Goal: Information Seeking & Learning: Check status

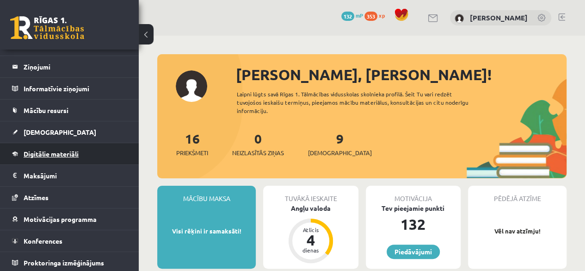
click at [47, 150] on span "Digitālie materiāli" at bounding box center [51, 153] width 55 height 8
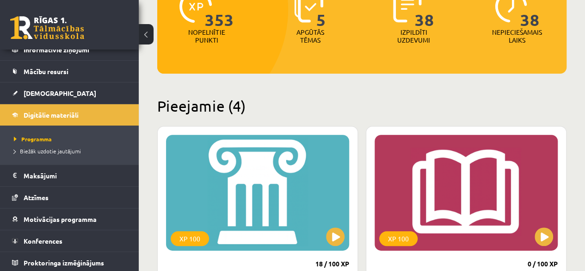
scroll to position [231, 0]
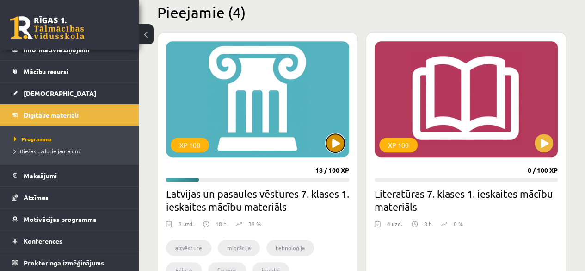
click at [332, 145] on button at bounding box center [335, 143] width 18 height 18
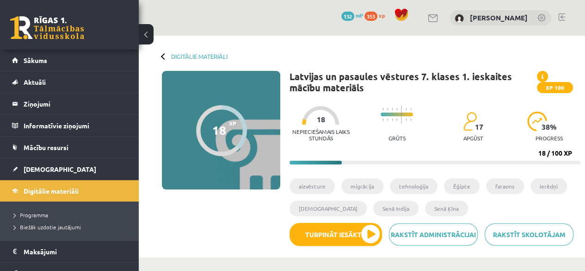
click at [335, 250] on div "Rakstīt skolotājam Rakstīt administrācijai Turpināt iesākto" at bounding box center [434, 237] width 291 height 30
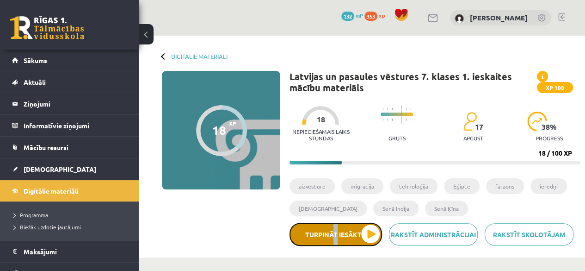
click at [344, 239] on button "Turpināt iesākto" at bounding box center [335, 233] width 92 height 23
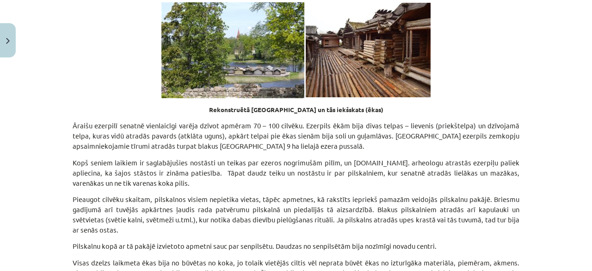
scroll to position [6220, 0]
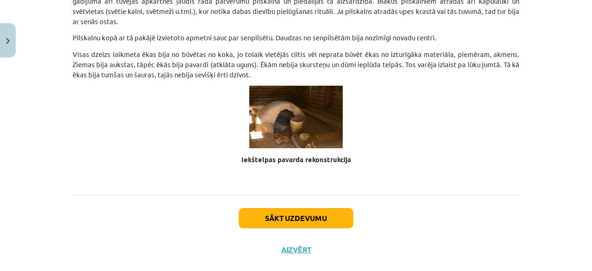
click at [290, 214] on div "Sākt uzdevumu Aizvērt" at bounding box center [296, 227] width 447 height 65
click at [291, 208] on button "Sākt uzdevumu" at bounding box center [296, 218] width 115 height 20
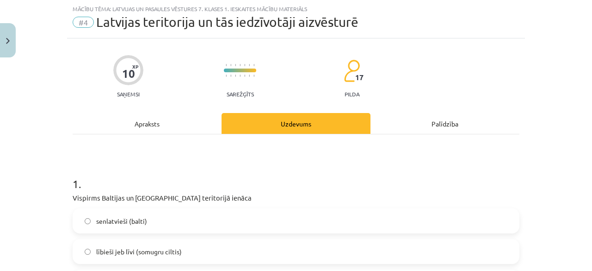
scroll to position [69, 0]
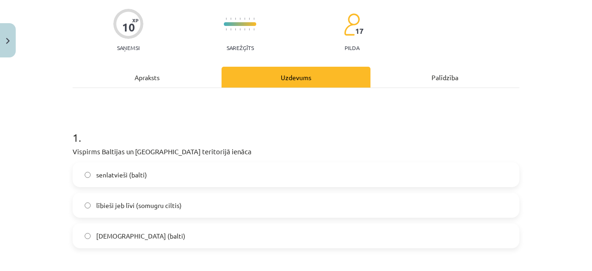
click at [130, 204] on span "lībieši jeb līvi (somugru ciltis)" at bounding box center [139, 205] width 86 height 10
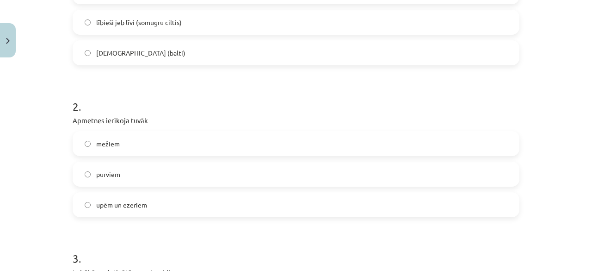
scroll to position [254, 0]
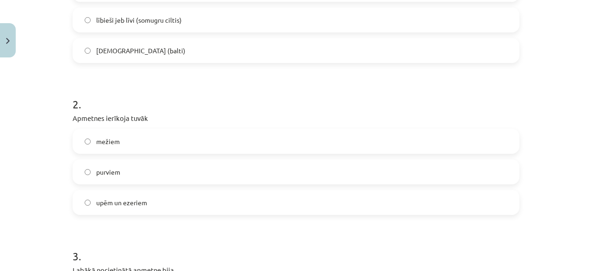
click at [127, 205] on span "upēm un ezeriem" at bounding box center [121, 202] width 51 height 10
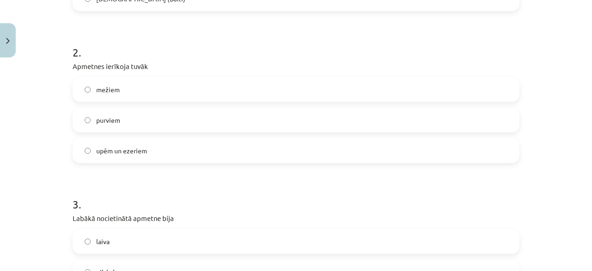
scroll to position [393, 0]
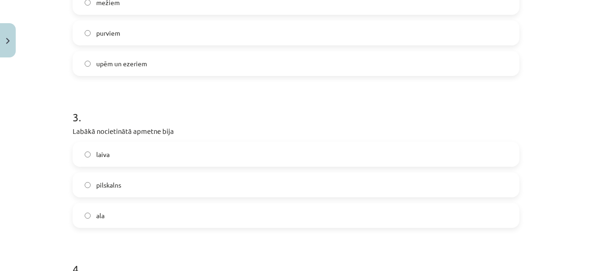
click at [117, 210] on label "ala" at bounding box center [296, 214] width 445 height 23
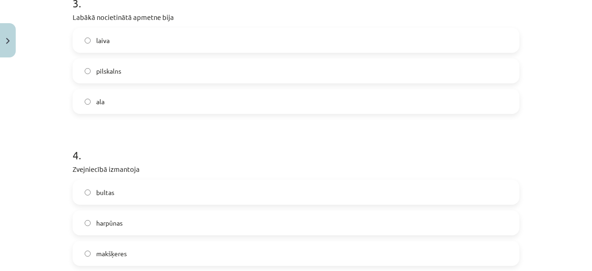
scroll to position [532, 0]
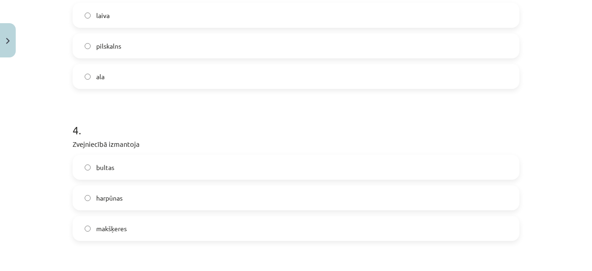
click at [121, 198] on label "harpūnas" at bounding box center [296, 197] width 445 height 23
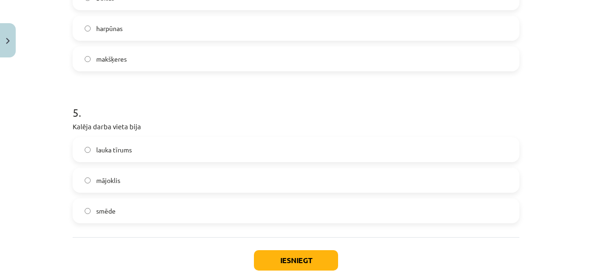
scroll to position [717, 0]
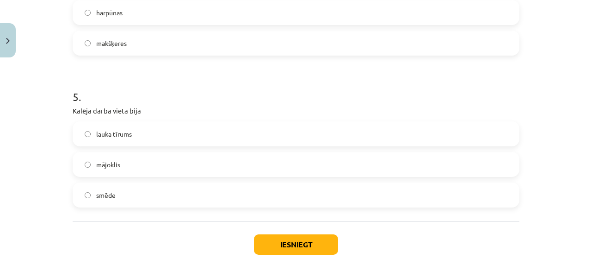
click at [103, 202] on label "smēde" at bounding box center [296, 194] width 445 height 23
click at [284, 243] on button "Iesniegt" at bounding box center [296, 244] width 84 height 20
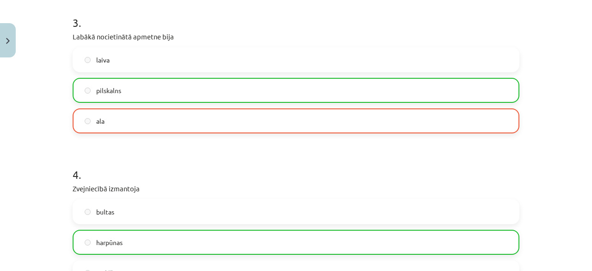
scroll to position [486, 0]
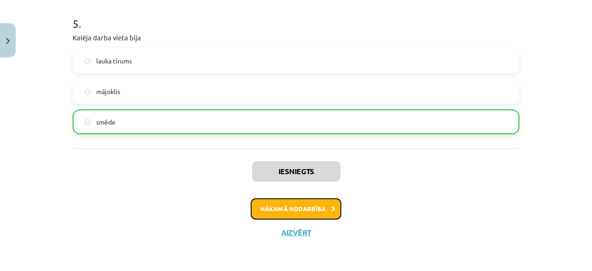
click at [301, 209] on button "Nākamā nodarbība" at bounding box center [296, 208] width 91 height 21
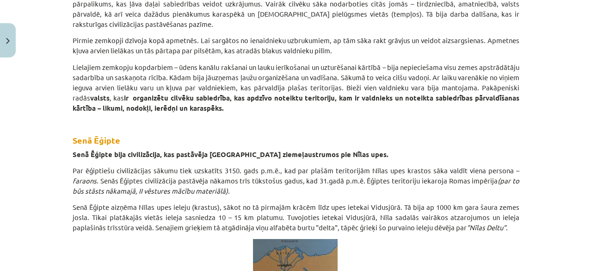
scroll to position [777, 0]
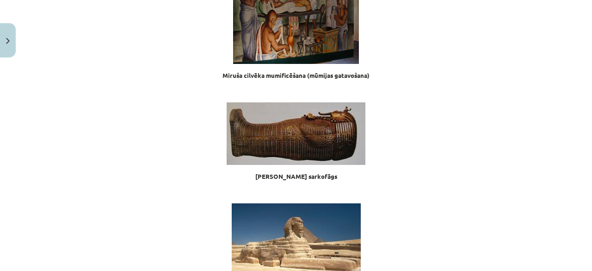
scroll to position [11113, 0]
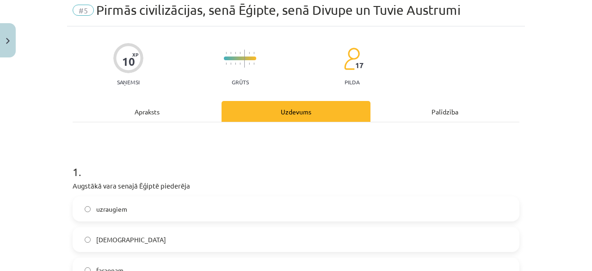
scroll to position [69, 0]
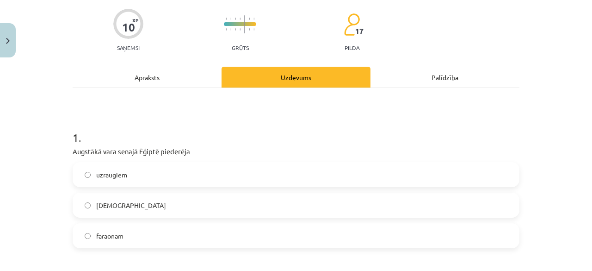
click at [129, 237] on label "faraonam" at bounding box center [296, 235] width 445 height 23
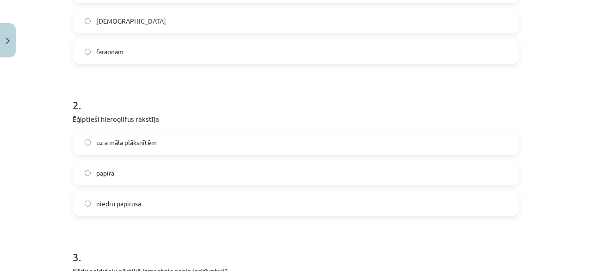
scroll to position [254, 0]
click at [126, 146] on label "uz a māla plāksnītēm" at bounding box center [296, 140] width 445 height 23
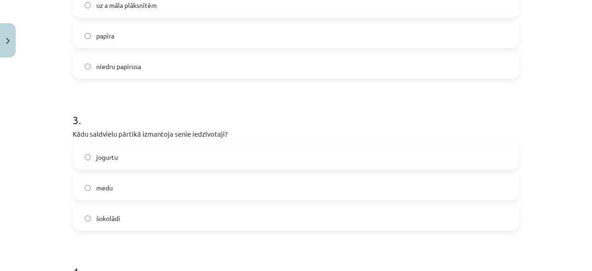
scroll to position [393, 0]
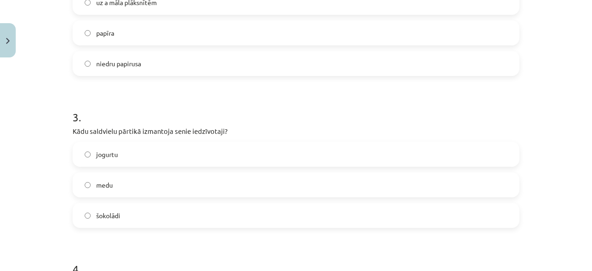
click at [142, 187] on label "medu" at bounding box center [296, 184] width 445 height 23
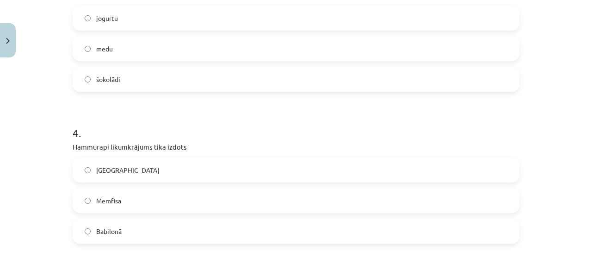
scroll to position [532, 0]
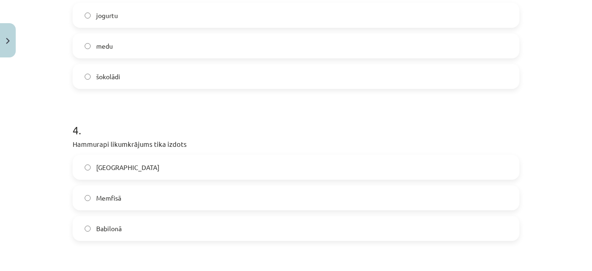
click at [142, 163] on label "Jeruzalemē" at bounding box center [296, 166] width 445 height 23
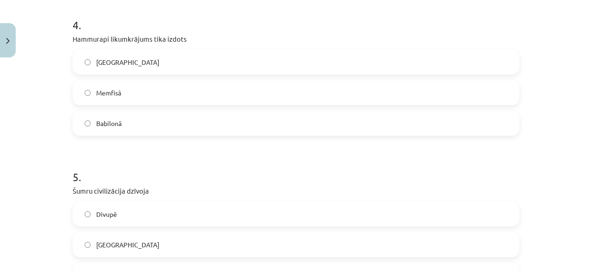
scroll to position [717, 0]
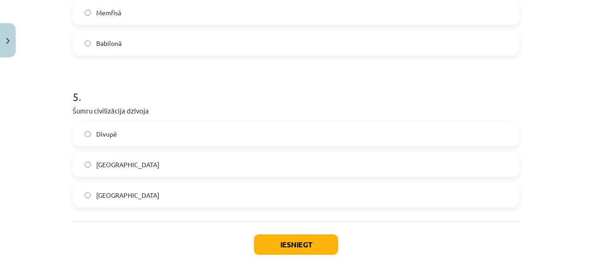
click at [124, 135] on label "Divupē" at bounding box center [296, 133] width 445 height 23
click at [254, 241] on button "Iesniegt" at bounding box center [296, 244] width 84 height 20
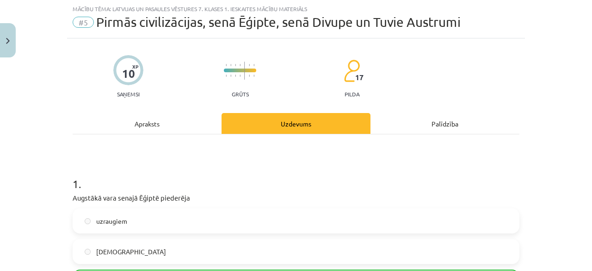
scroll to position [116, 0]
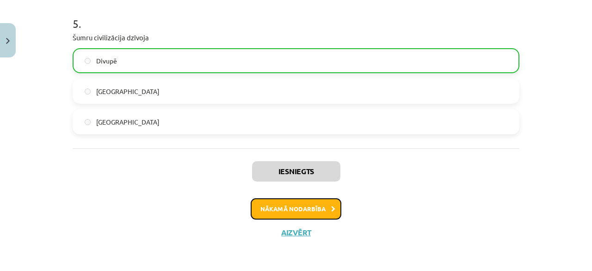
click at [267, 204] on button "Nākamā nodarbība" at bounding box center [296, 208] width 91 height 21
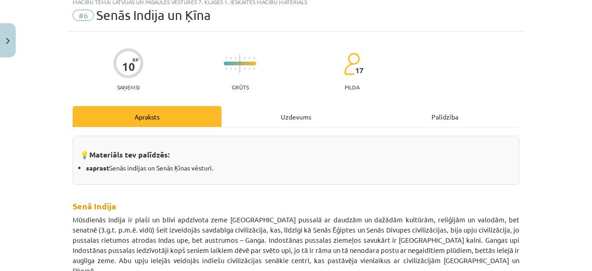
scroll to position [23, 0]
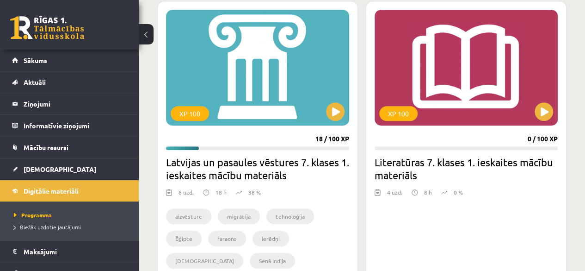
scroll to position [277, 0]
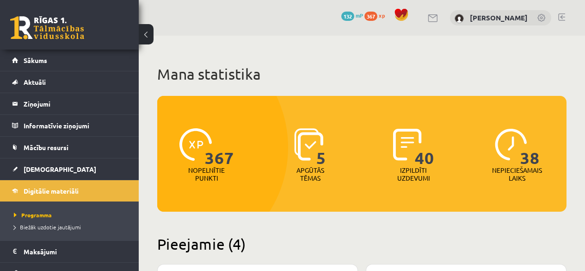
scroll to position [277, 0]
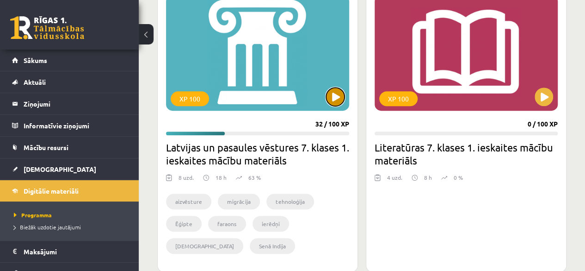
click at [333, 100] on button at bounding box center [335, 96] width 18 height 18
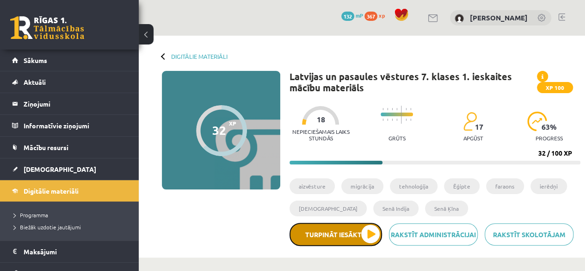
click at [327, 234] on button "Turpināt iesākto" at bounding box center [335, 233] width 92 height 23
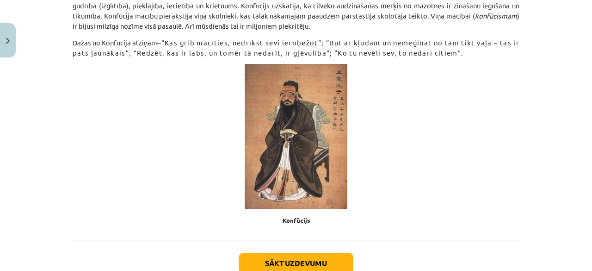
scroll to position [1869, 0]
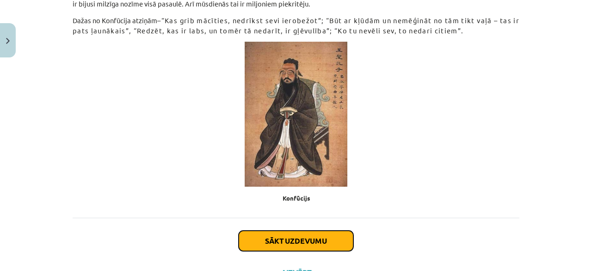
click at [308, 230] on button "Sākt uzdevumu" at bounding box center [296, 240] width 115 height 20
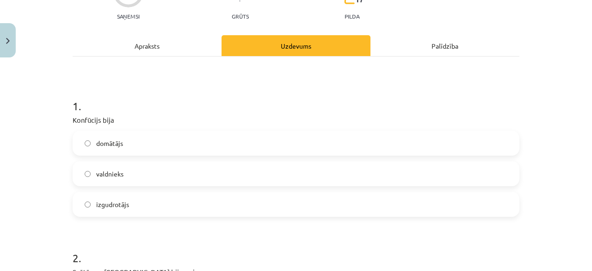
scroll to position [116, 0]
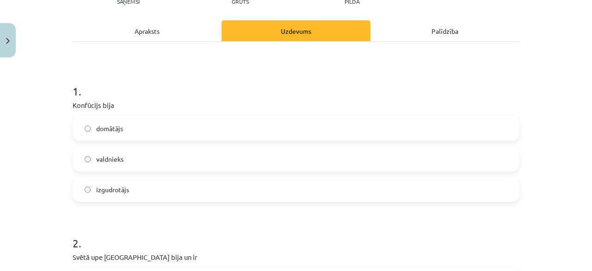
click at [122, 165] on label "valdnieks" at bounding box center [296, 158] width 445 height 23
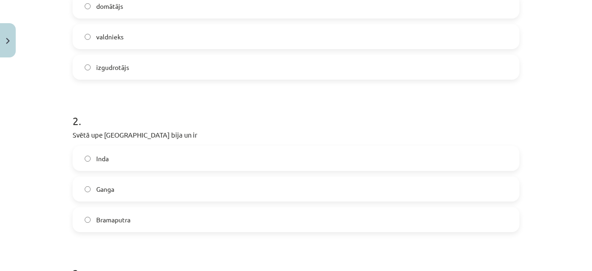
scroll to position [254, 0]
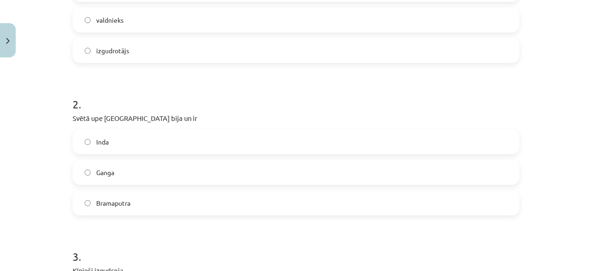
click at [107, 143] on label "Inda" at bounding box center [296, 141] width 445 height 23
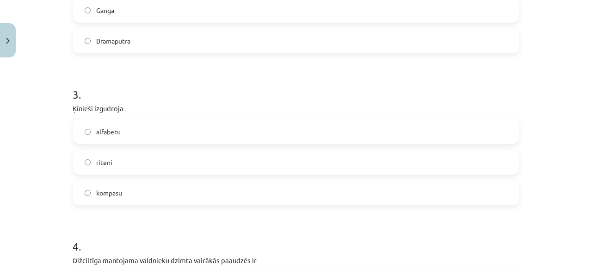
scroll to position [439, 0]
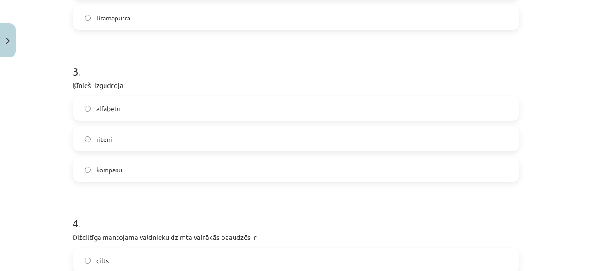
click at [134, 116] on label "alfabētu" at bounding box center [296, 108] width 445 height 23
click at [137, 167] on label "kompasu" at bounding box center [296, 169] width 445 height 23
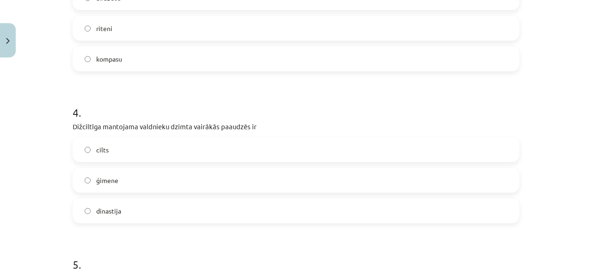
scroll to position [578, 0]
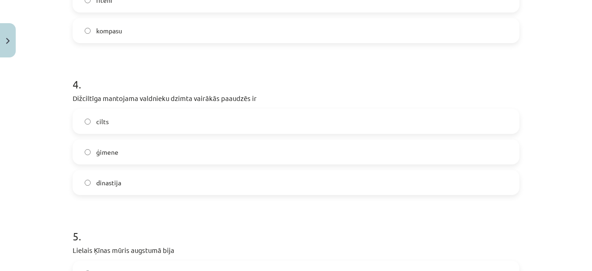
click at [181, 123] on label "cilts" at bounding box center [296, 121] width 445 height 23
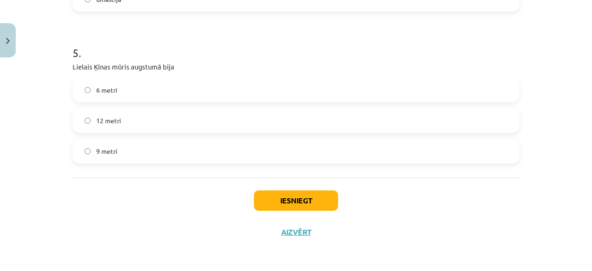
scroll to position [761, 0]
click at [162, 117] on label "12 metri" at bounding box center [296, 120] width 445 height 23
drag, startPoint x: 258, startPoint y: 195, endPoint x: 252, endPoint y: 192, distance: 6.6
click at [257, 195] on button "Iesniegt" at bounding box center [296, 200] width 84 height 20
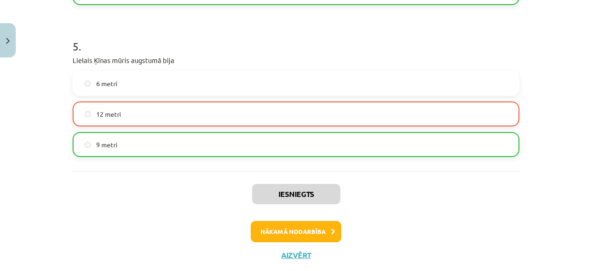
scroll to position [790, 0]
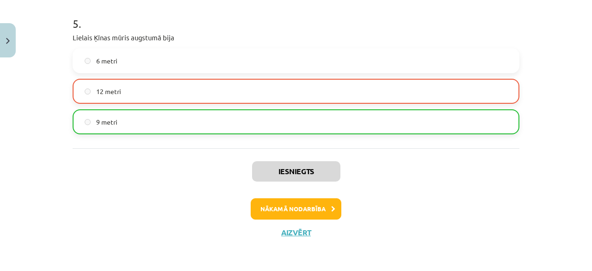
click at [291, 197] on div "Iesniegts Nākamā nodarbība Aizvērt" at bounding box center [296, 195] width 447 height 94
click at [291, 203] on button "Nākamā nodarbība" at bounding box center [296, 208] width 91 height 21
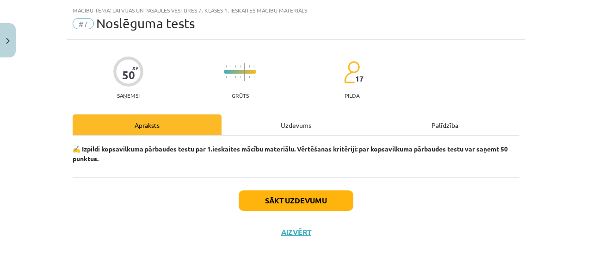
scroll to position [21, 0]
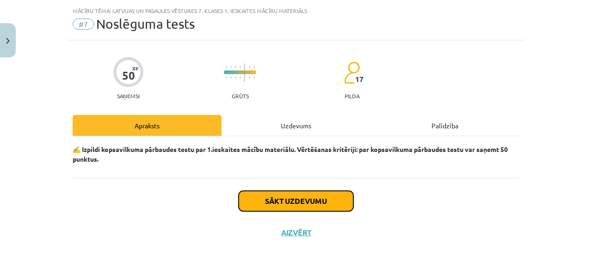
click at [289, 196] on button "Sākt uzdevumu" at bounding box center [296, 201] width 115 height 20
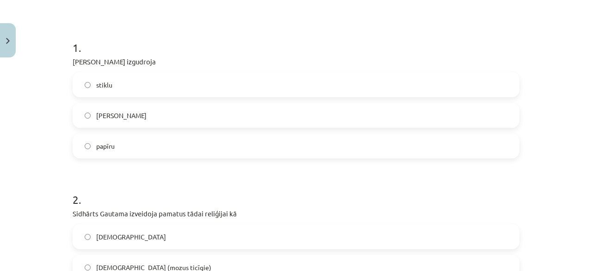
scroll to position [160, 0]
drag, startPoint x: 141, startPoint y: 142, endPoint x: 135, endPoint y: 143, distance: 6.0
click at [141, 143] on label "papīru" at bounding box center [296, 144] width 445 height 23
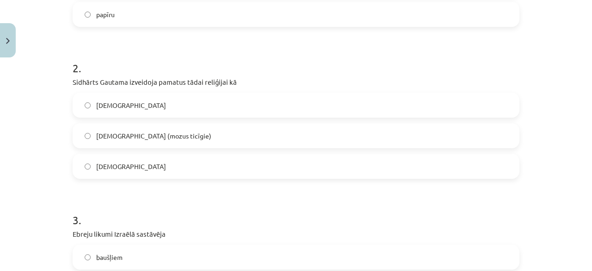
scroll to position [299, 0]
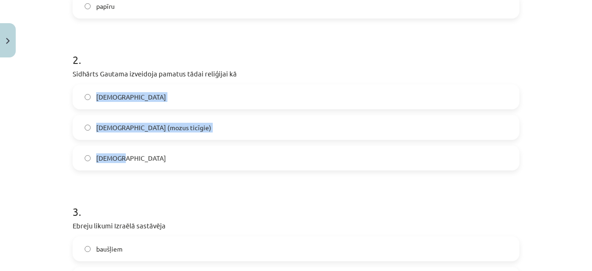
drag, startPoint x: 233, startPoint y: 74, endPoint x: 176, endPoint y: 152, distance: 96.7
click at [177, 157] on div "2 . Sidhārts Gautama izveidoja pamatus tādai reliģijai kā islams jūdaisms (mozu…" at bounding box center [296, 103] width 447 height 133
drag, startPoint x: 70, startPoint y: 73, endPoint x: 214, endPoint y: 154, distance: 164.8
click at [214, 155] on div "2 . Sidhārts Gautama izveidoja pamatus tādai reliģijai kā islams jūdaisms (mozu…" at bounding box center [296, 103] width 447 height 133
copy div "Sidhārts Gautama izveidoja pamatus tādai reliģijai kā islams jūdaisms (mozus ti…"
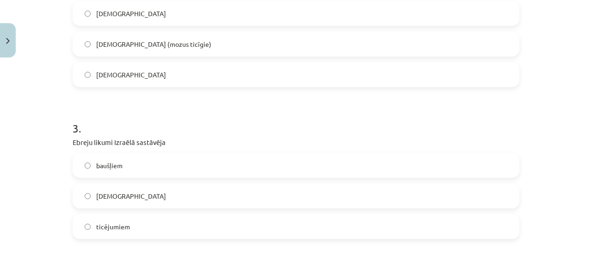
scroll to position [391, 0]
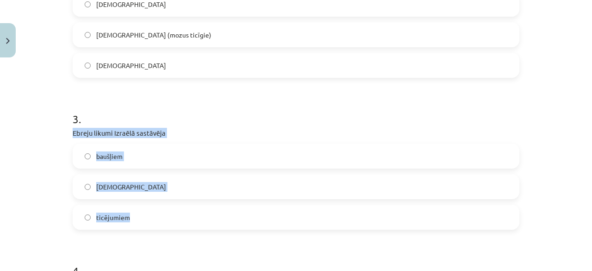
drag, startPoint x: 66, startPoint y: 131, endPoint x: 132, endPoint y: 218, distance: 109.1
copy div "Ebreju likumi Izraēlā sastāvēja baušļiem sinagogām ticējumiem"
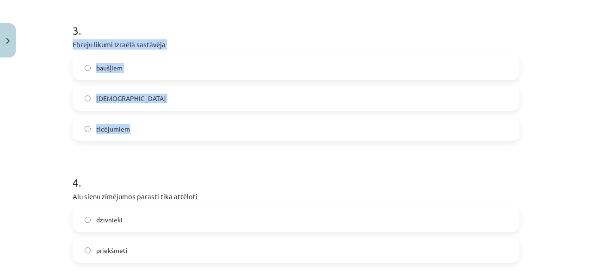
scroll to position [484, 0]
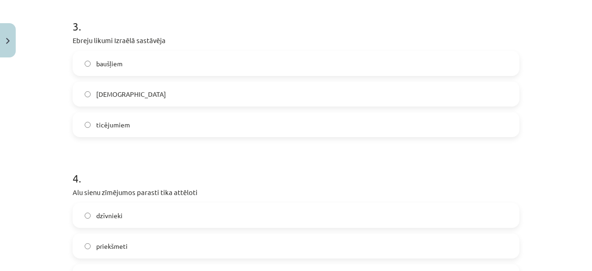
drag, startPoint x: 223, startPoint y: 24, endPoint x: 222, endPoint y: 31, distance: 7.1
click at [222, 26] on h1 "3 ." at bounding box center [296, 18] width 447 height 29
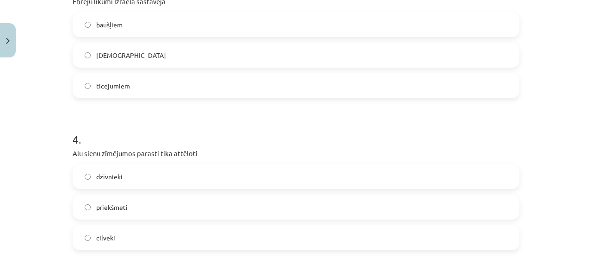
scroll to position [576, 0]
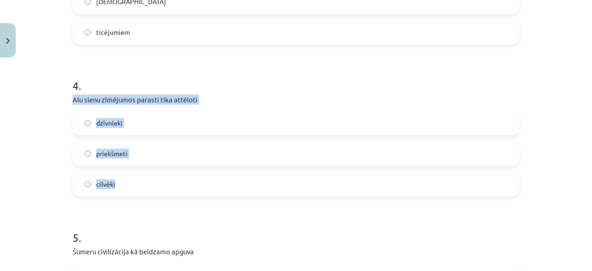
drag, startPoint x: 63, startPoint y: 98, endPoint x: 175, endPoint y: 185, distance: 141.4
copy div "Alu sienu zīmējumos parasti tika attēloti dzīvnieki priekšmeti cilvēki"
click at [90, 117] on label "dzīvnieki" at bounding box center [296, 122] width 445 height 23
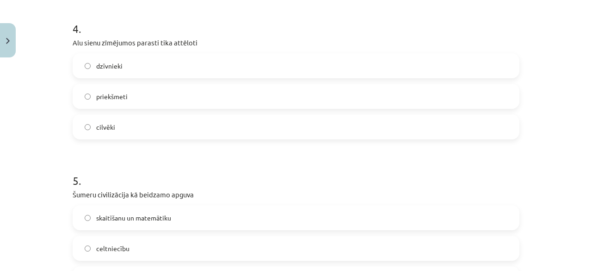
scroll to position [715, 0]
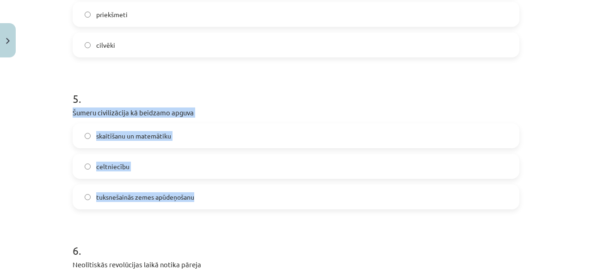
drag, startPoint x: 152, startPoint y: 117, endPoint x: 228, endPoint y: 197, distance: 110.2
click at [228, 197] on div "Mācību tēma: Latvijas un pasaules vēstures 7. klases 1. ieskaites mācību materi…" at bounding box center [296, 135] width 592 height 271
drag, startPoint x: 227, startPoint y: 197, endPoint x: 222, endPoint y: 196, distance: 5.2
copy div "Šumeru civilizācija kā beidzamo apguva skaitīšanu un matemātiku celtniecību tuk…"
click at [127, 135] on span "skaitīšanu un matemātiku" at bounding box center [133, 136] width 75 height 10
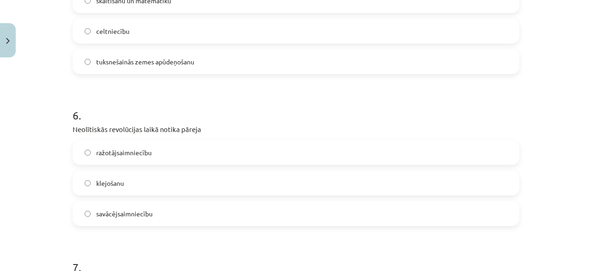
scroll to position [900, 0]
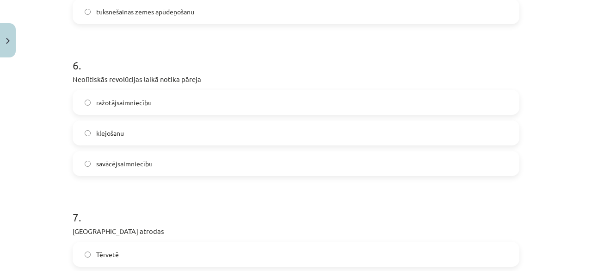
click at [119, 105] on span "ražotājsaimniecību" at bounding box center [123, 103] width 55 height 10
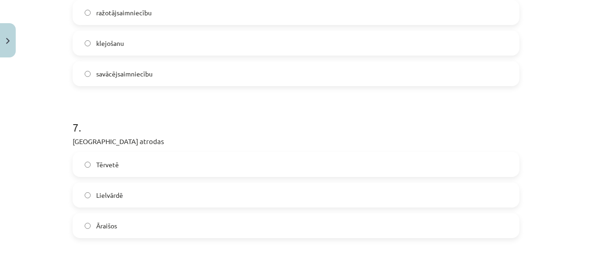
scroll to position [992, 0]
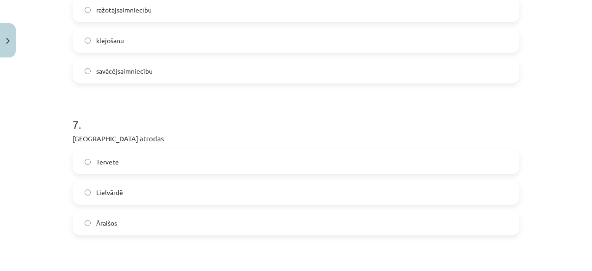
click at [103, 166] on span "Tērvetē" at bounding box center [107, 162] width 23 height 10
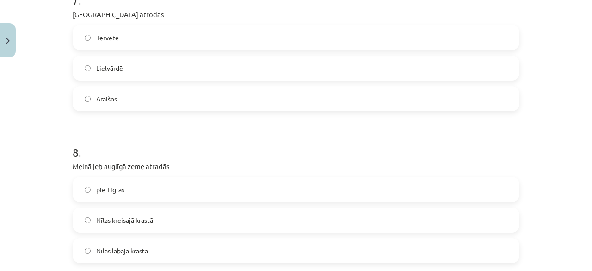
scroll to position [1131, 0]
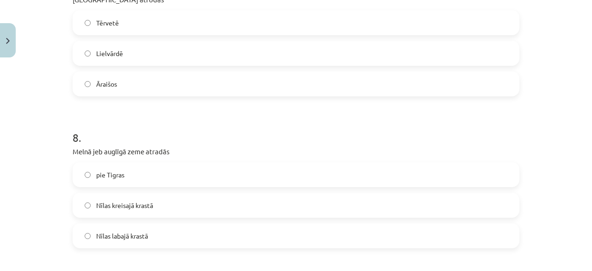
click at [104, 85] on span "Āraišos" at bounding box center [106, 84] width 21 height 10
click at [128, 165] on label "pie Tigras" at bounding box center [296, 174] width 445 height 23
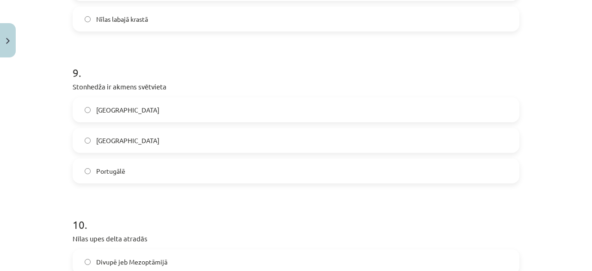
scroll to position [1362, 0]
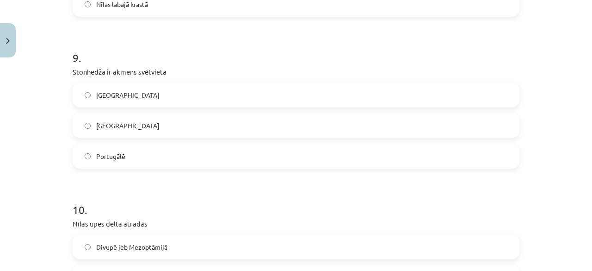
click at [126, 91] on label "Francijā" at bounding box center [296, 94] width 445 height 23
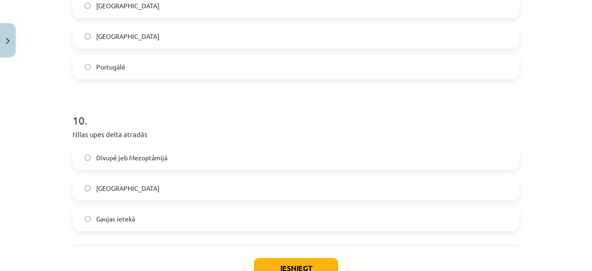
scroll to position [1455, 0]
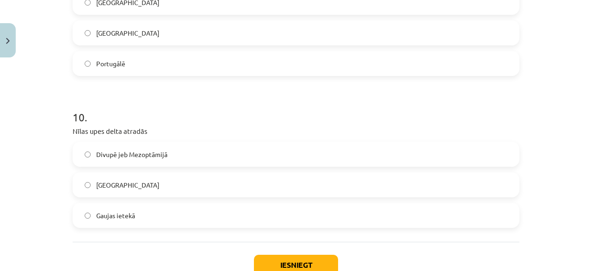
click at [116, 189] on label "Ēģiptē" at bounding box center [296, 184] width 445 height 23
click at [282, 258] on button "Iesniegt" at bounding box center [296, 264] width 84 height 20
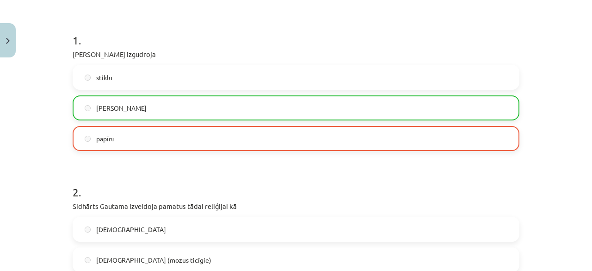
scroll to position [114, 0]
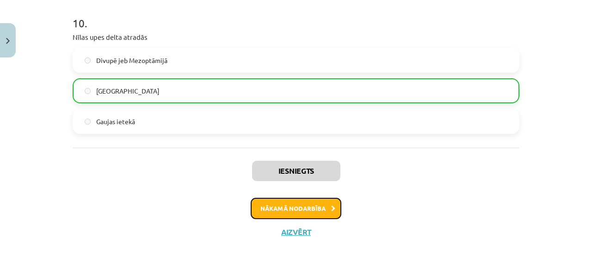
click at [299, 203] on button "Nākamā nodarbība" at bounding box center [296, 207] width 91 height 21
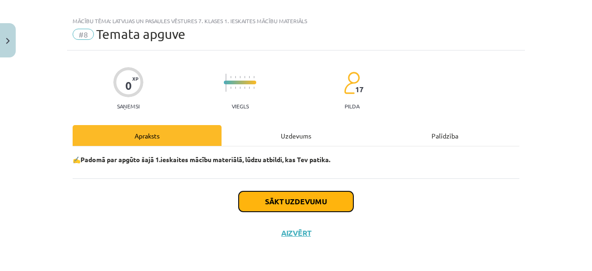
click at [301, 201] on button "Sākt uzdevumu" at bounding box center [296, 201] width 115 height 20
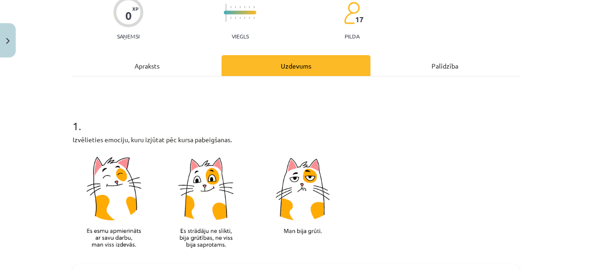
scroll to position [104, 0]
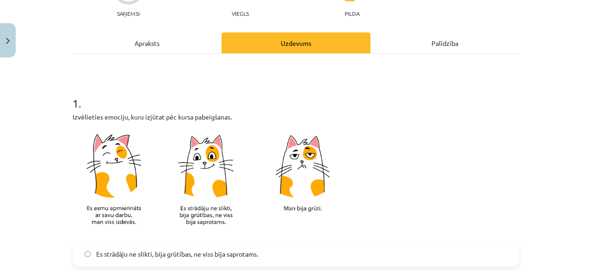
click at [302, 210] on img at bounding box center [211, 181] width 277 height 109
click at [295, 182] on img at bounding box center [211, 181] width 277 height 109
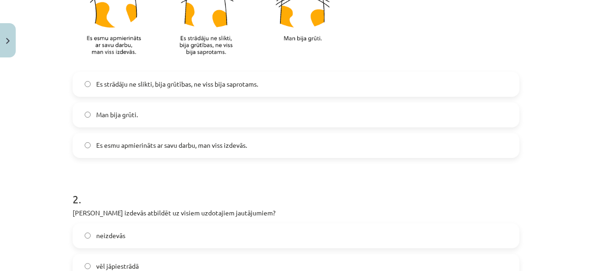
scroll to position [289, 0]
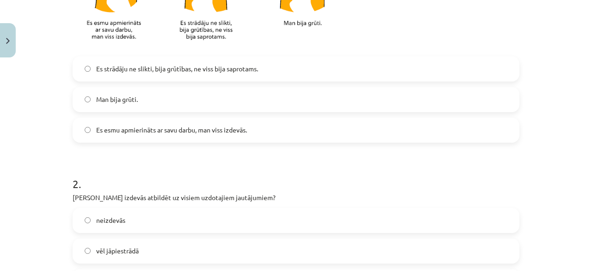
click at [192, 103] on label "Man bija grūti." at bounding box center [296, 99] width 445 height 23
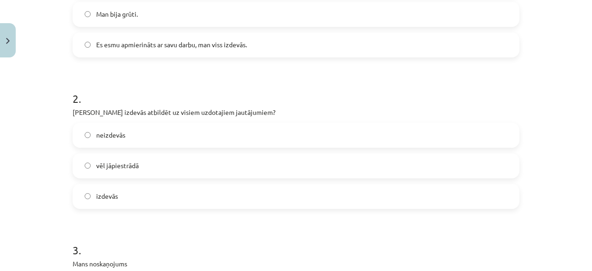
scroll to position [381, 0]
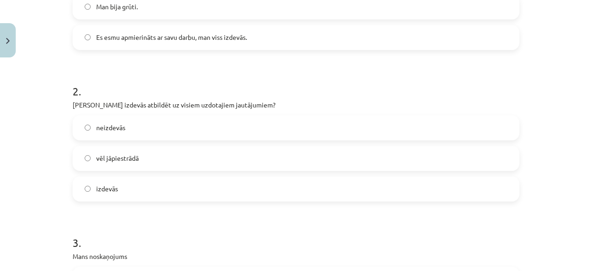
click at [166, 160] on label "vēl jāpiestrādā" at bounding box center [296, 158] width 445 height 23
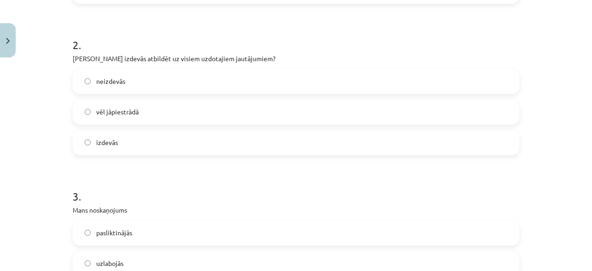
scroll to position [474, 0]
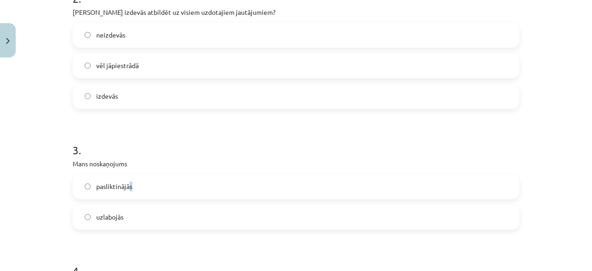
drag, startPoint x: 126, startPoint y: 192, endPoint x: 135, endPoint y: 195, distance: 9.8
click at [135, 196] on label "pasliktinājās" at bounding box center [296, 186] width 445 height 23
click at [135, 190] on label "pasliktinājās" at bounding box center [296, 186] width 445 height 23
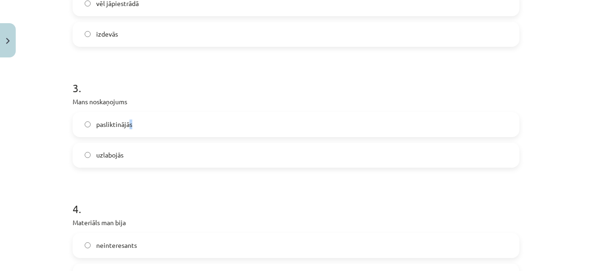
scroll to position [566, 0]
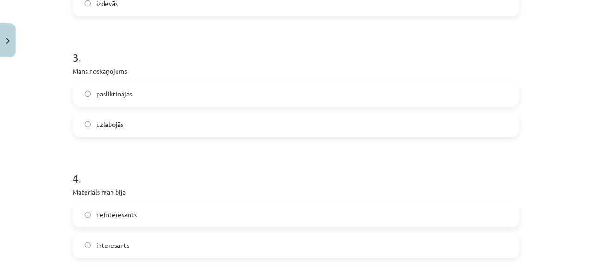
click at [125, 246] on span "interesants" at bounding box center [112, 245] width 33 height 10
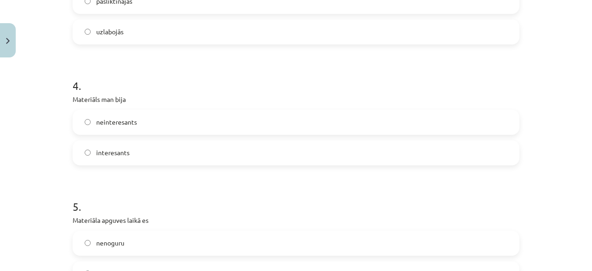
scroll to position [751, 0]
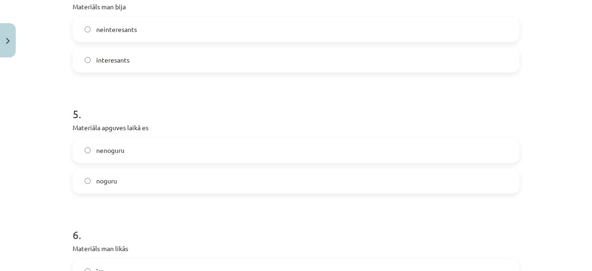
click at [142, 182] on label "noguru" at bounding box center [296, 180] width 445 height 23
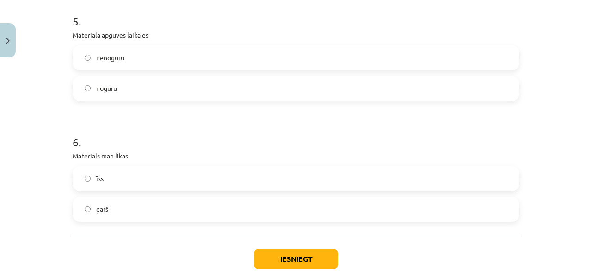
click at [148, 206] on label "garš" at bounding box center [296, 208] width 445 height 23
click at [281, 255] on button "Iesniegt" at bounding box center [296, 258] width 84 height 20
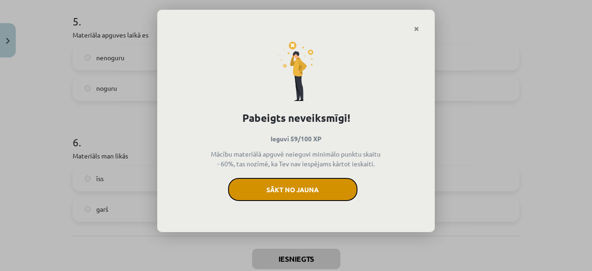
click at [315, 182] on button "Sākt no jauna" at bounding box center [292, 189] width 129 height 23
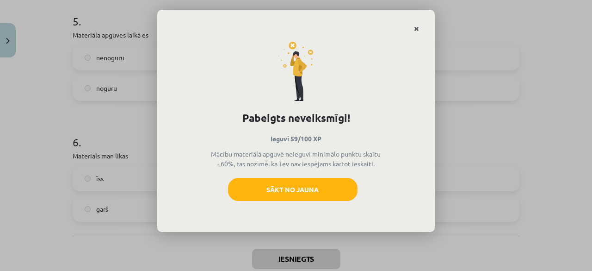
click at [422, 22] on link "Close" at bounding box center [416, 29] width 16 height 18
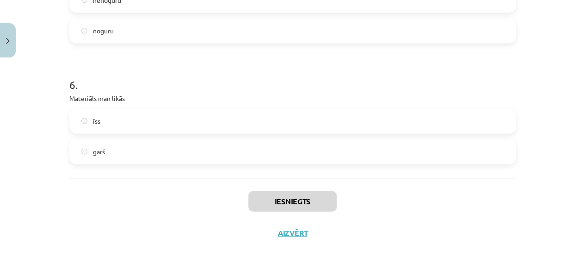
scroll to position [139, 0]
click at [278, 230] on button "Aizvērt" at bounding box center [292, 232] width 35 height 9
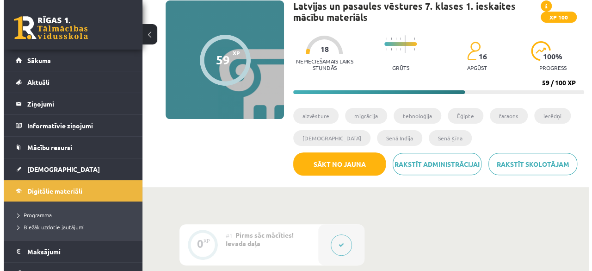
scroll to position [0, 0]
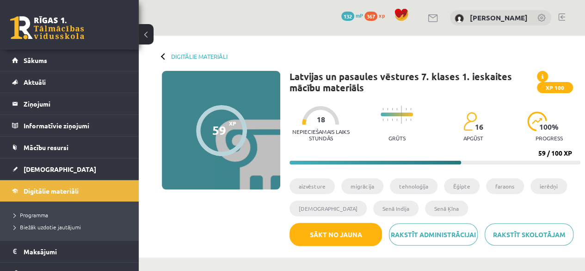
click at [541, 76] on span at bounding box center [542, 76] width 11 height 11
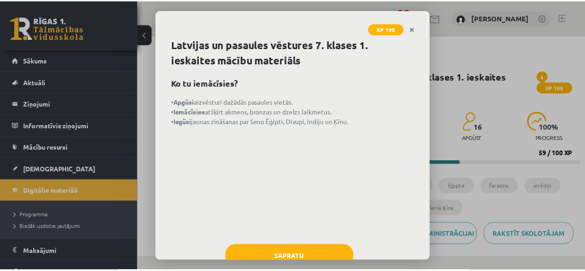
scroll to position [29, 0]
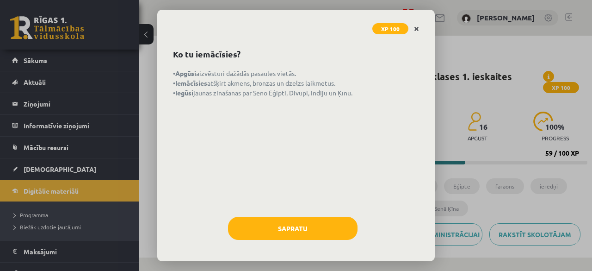
click at [416, 28] on icon "Close" at bounding box center [416, 29] width 5 height 6
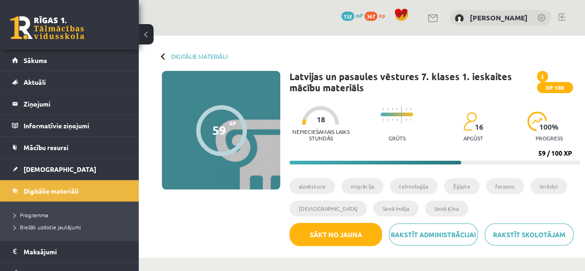
click at [549, 89] on span "XP 100" at bounding box center [555, 87] width 36 height 11
click at [539, 121] on img at bounding box center [537, 120] width 20 height 19
click at [478, 128] on span "16" at bounding box center [478, 127] width 8 height 8
click at [402, 131] on div "Grūts" at bounding box center [397, 124] width 32 height 46
click at [348, 125] on div "Nepieciešamais laiks stundās 18" at bounding box center [320, 126] width 62 height 41
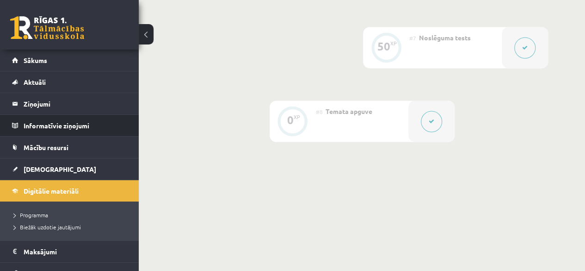
scroll to position [695, 0]
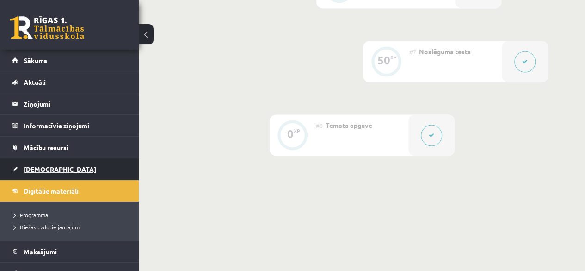
click at [37, 169] on span "[DEMOGRAPHIC_DATA]" at bounding box center [60, 169] width 73 height 8
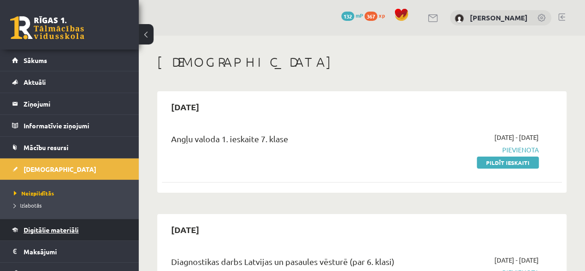
click at [46, 228] on span "Digitālie materiāli" at bounding box center [51, 229] width 55 height 8
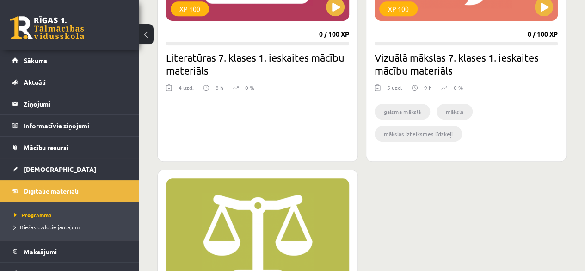
scroll to position [136, 0]
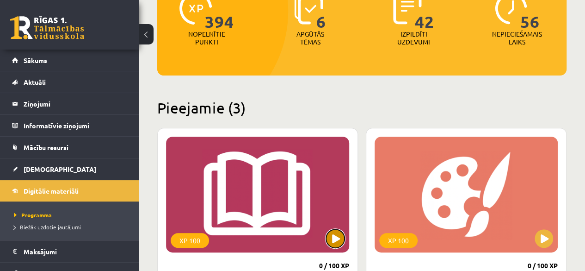
click at [339, 233] on button at bounding box center [335, 238] width 18 height 18
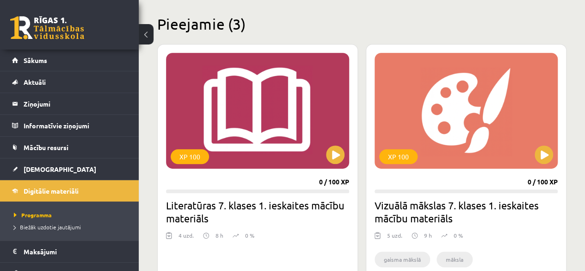
scroll to position [228, 0]
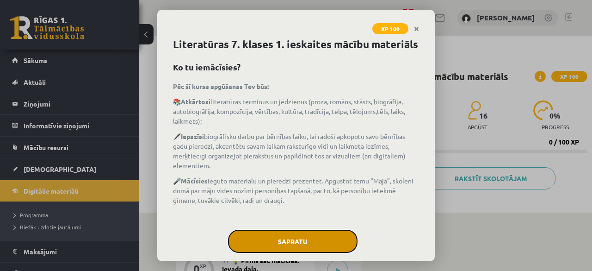
click at [291, 252] on button "Sapratu" at bounding box center [292, 240] width 129 height 23
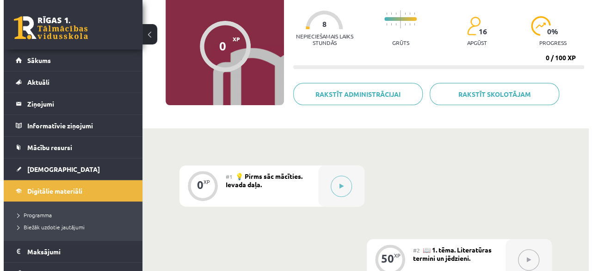
scroll to position [92, 0]
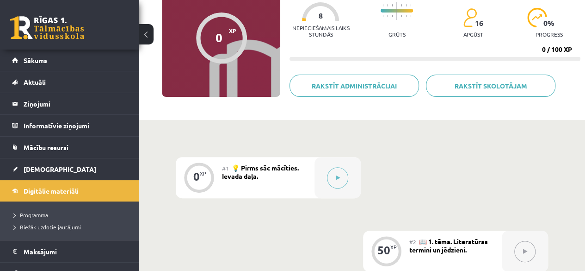
click at [300, 180] on div "#1 💡 Pirms sāc mācīties. Ievada daļa." at bounding box center [268, 177] width 92 height 41
click at [338, 179] on icon at bounding box center [338, 178] width 4 height 6
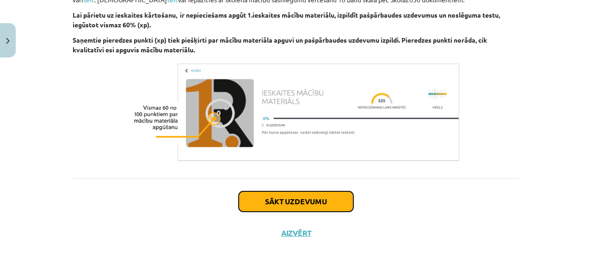
click at [326, 202] on button "Sākt uzdevumu" at bounding box center [296, 201] width 115 height 20
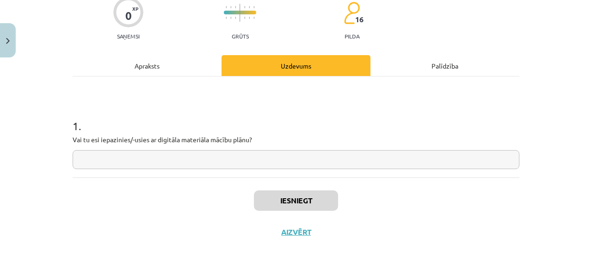
scroll to position [23, 0]
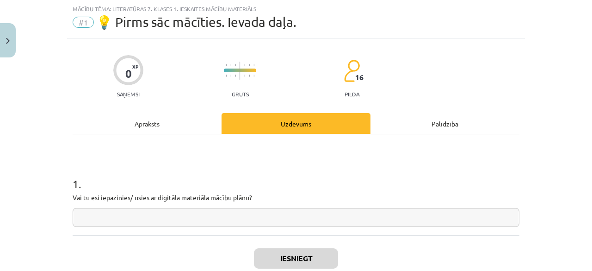
click at [262, 214] on input "text" at bounding box center [296, 217] width 447 height 19
type input "**"
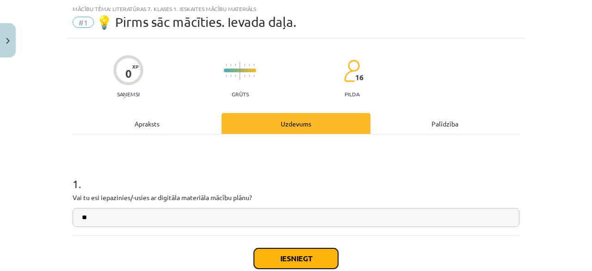
click at [293, 259] on button "Iesniegt" at bounding box center [296, 258] width 84 height 20
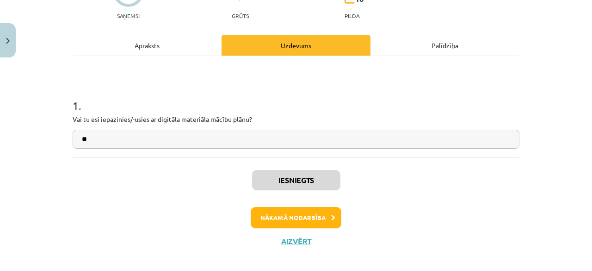
scroll to position [109, 0]
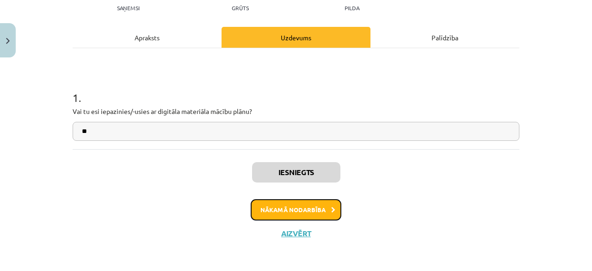
click at [282, 209] on button "Nākamā nodarbība" at bounding box center [296, 209] width 91 height 21
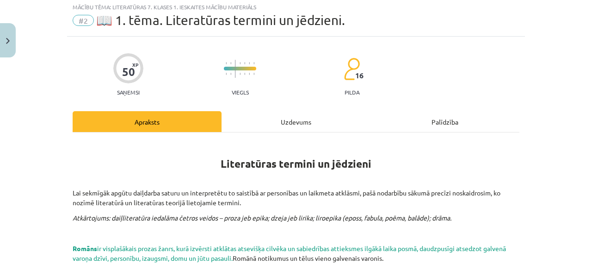
scroll to position [23, 0]
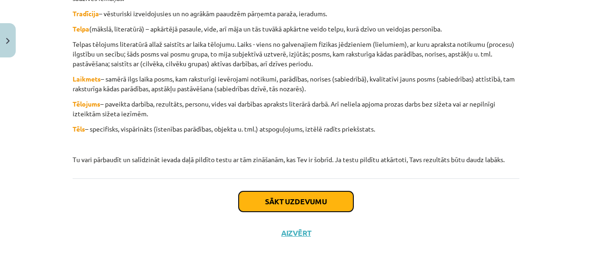
click at [283, 207] on button "Sākt uzdevumu" at bounding box center [296, 201] width 115 height 20
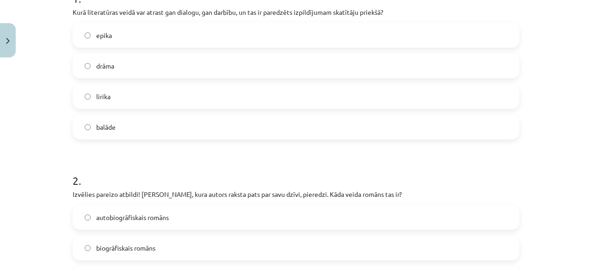
scroll to position [162, 0]
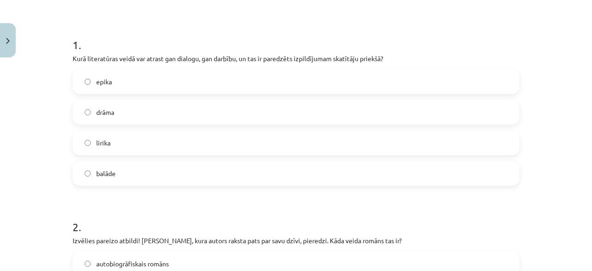
click at [119, 144] on label "lirika" at bounding box center [296, 142] width 445 height 23
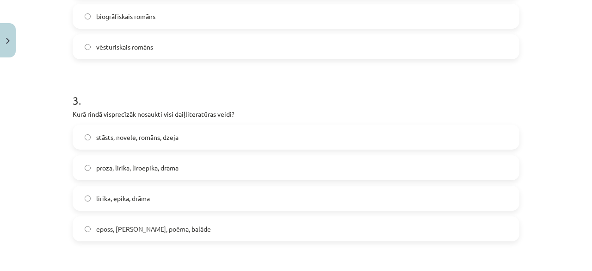
scroll to position [254, 0]
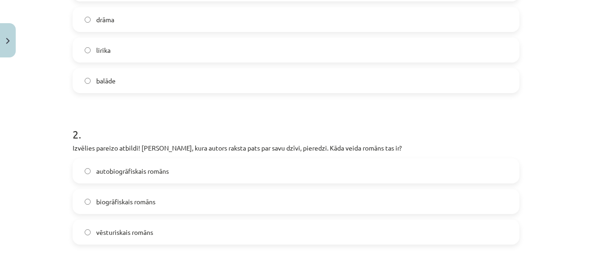
click at [163, 203] on label "biogrāfiskais romāns" at bounding box center [296, 201] width 445 height 23
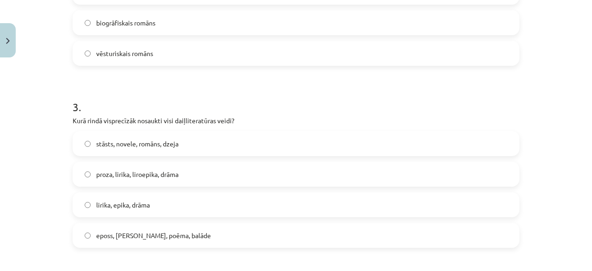
scroll to position [439, 0]
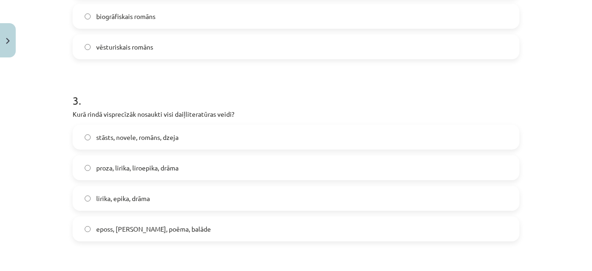
click at [150, 231] on span "eposs, [PERSON_NAME], poēma, balāde" at bounding box center [153, 229] width 115 height 10
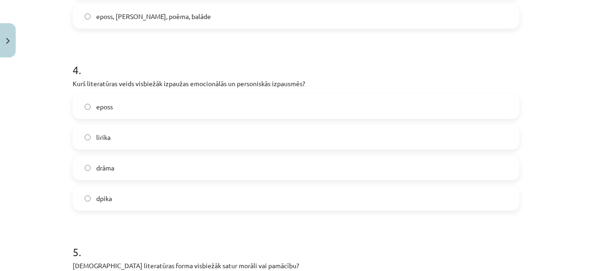
scroll to position [671, 0]
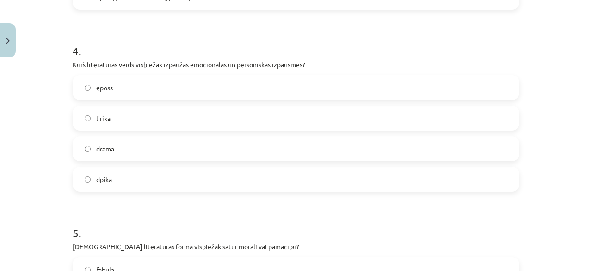
click at [97, 151] on span "drāma" at bounding box center [105, 149] width 18 height 10
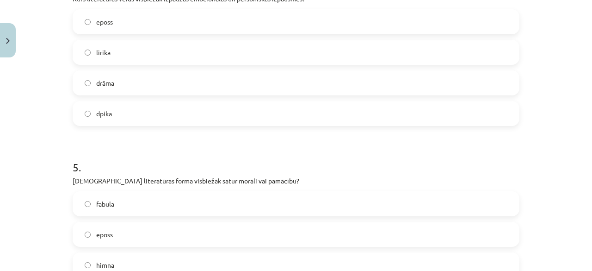
scroll to position [809, 0]
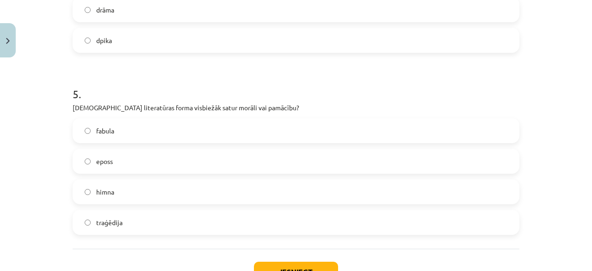
click at [132, 135] on label "fabula" at bounding box center [296, 130] width 445 height 23
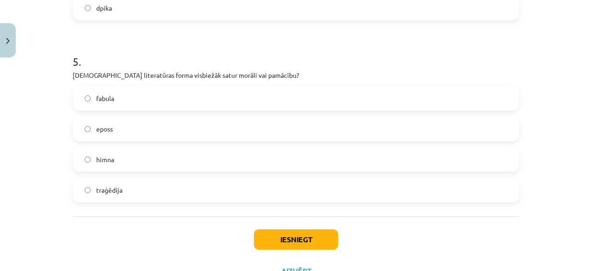
scroll to position [855, 0]
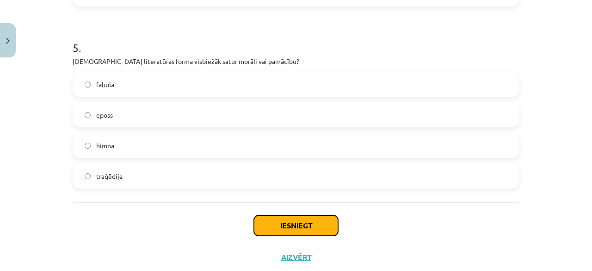
click at [291, 224] on button "Iesniegt" at bounding box center [296, 225] width 84 height 20
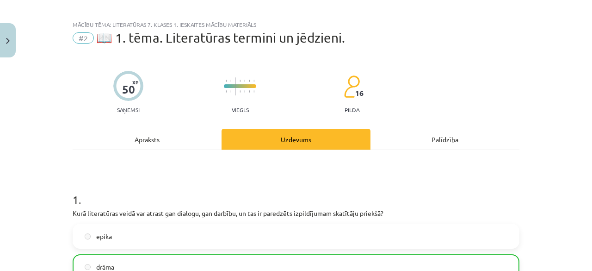
scroll to position [0, 0]
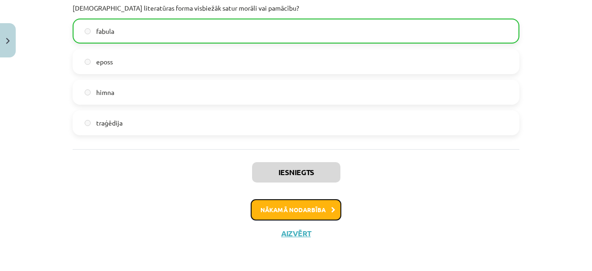
click at [292, 209] on button "Nākamā nodarbība" at bounding box center [296, 209] width 91 height 21
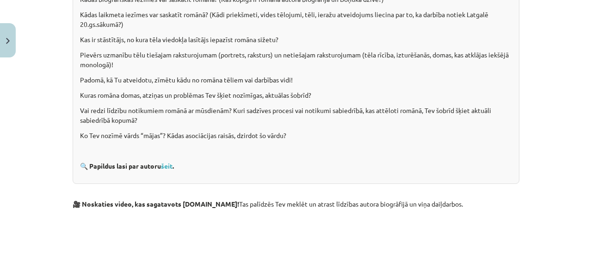
scroll to position [927, 0]
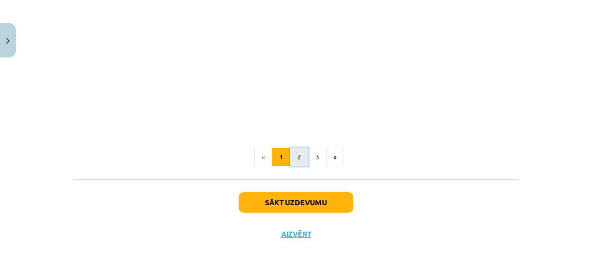
click at [290, 155] on button "2" at bounding box center [299, 157] width 18 height 18
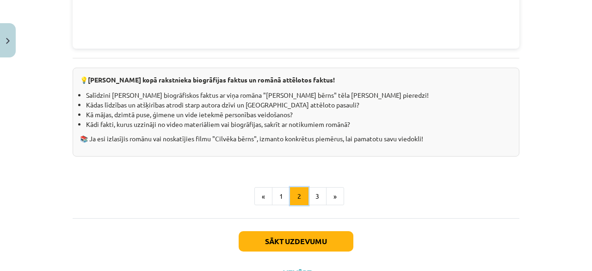
scroll to position [1065, 0]
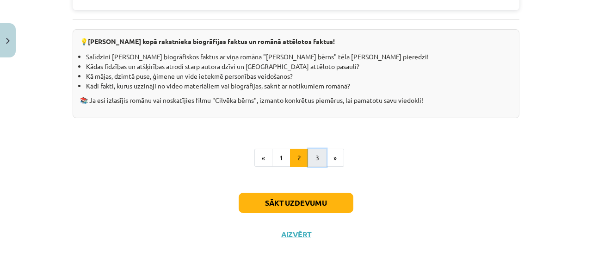
click at [310, 158] on button "3" at bounding box center [317, 157] width 18 height 18
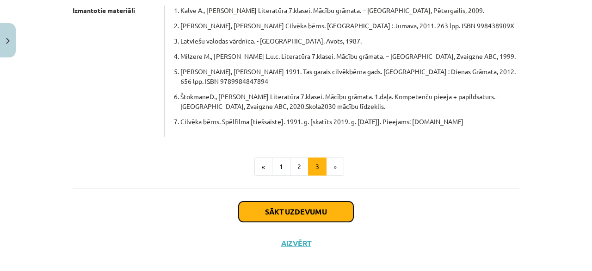
click at [284, 201] on button "Sākt uzdevumu" at bounding box center [296, 211] width 115 height 20
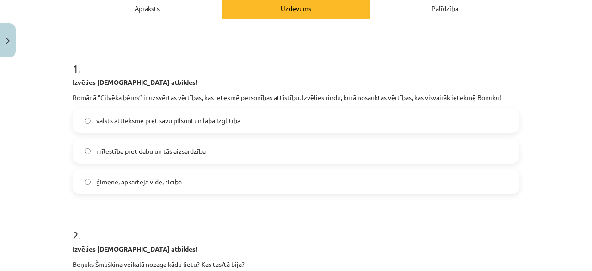
scroll to position [162, 0]
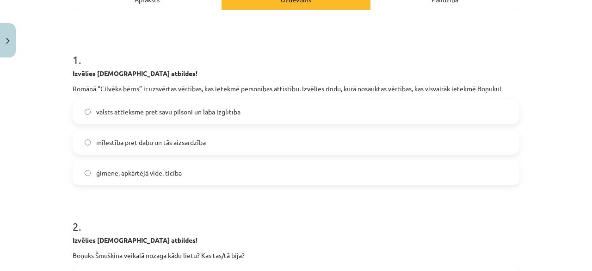
click at [195, 147] on label "mīlestība pret dabu un tās aizsardzība" at bounding box center [296, 141] width 445 height 23
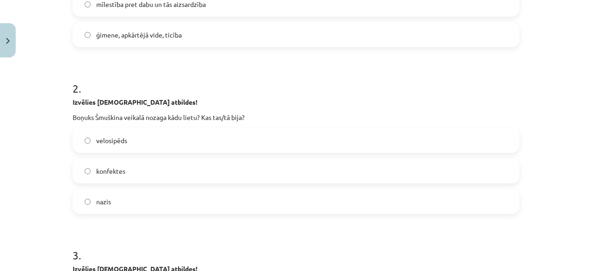
scroll to position [301, 0]
click at [138, 175] on label "konfektes" at bounding box center [296, 169] width 445 height 23
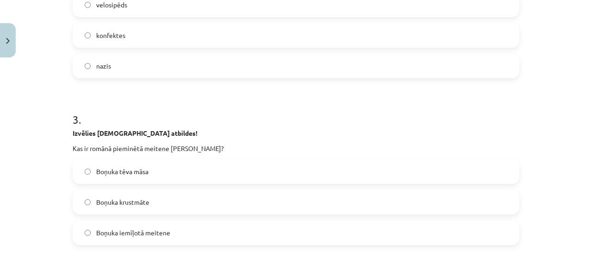
scroll to position [439, 0]
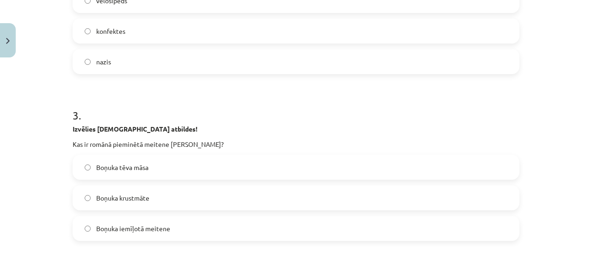
click at [110, 201] on span "Boņuka krustmāte" at bounding box center [122, 198] width 53 height 10
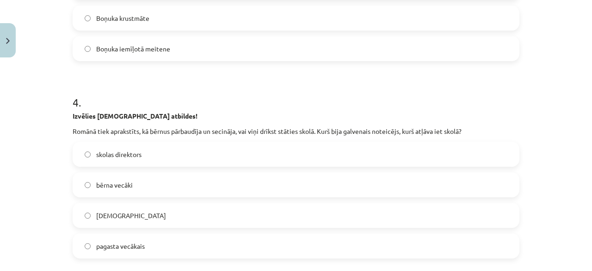
scroll to position [624, 0]
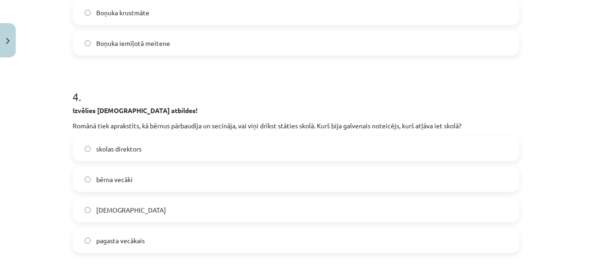
click at [281, 143] on label "skolas direktors" at bounding box center [296, 148] width 445 height 23
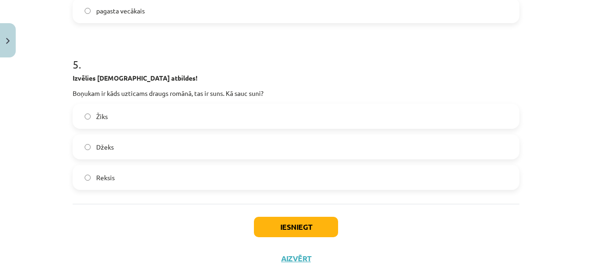
scroll to position [855, 0]
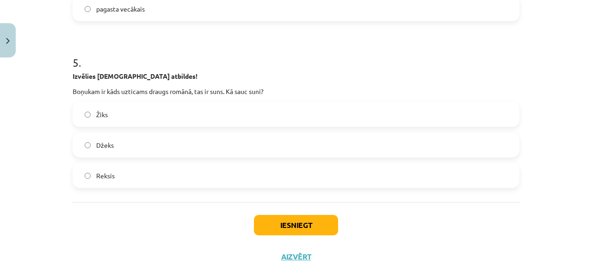
click at [268, 178] on label "Reksis" at bounding box center [296, 175] width 445 height 23
drag, startPoint x: 303, startPoint y: 220, endPoint x: 297, endPoint y: 222, distance: 5.8
click at [302, 221] on button "Iesniegt" at bounding box center [296, 225] width 84 height 20
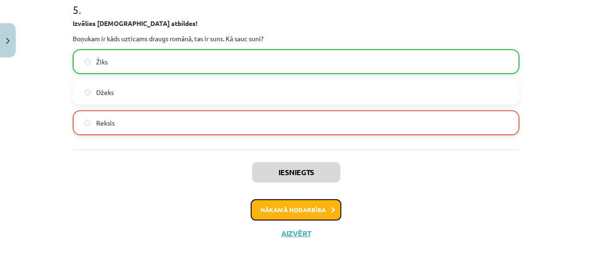
click at [289, 210] on button "Nākamā nodarbība" at bounding box center [296, 209] width 91 height 21
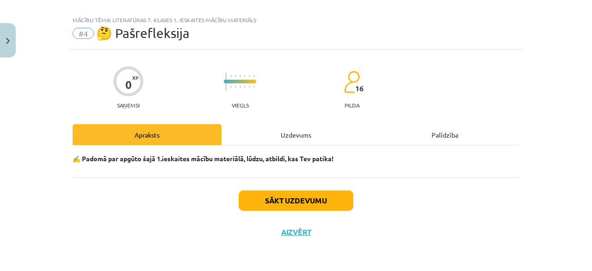
scroll to position [11, 0]
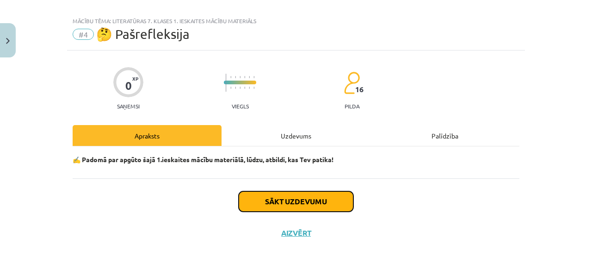
click at [291, 198] on button "Sākt uzdevumu" at bounding box center [296, 201] width 115 height 20
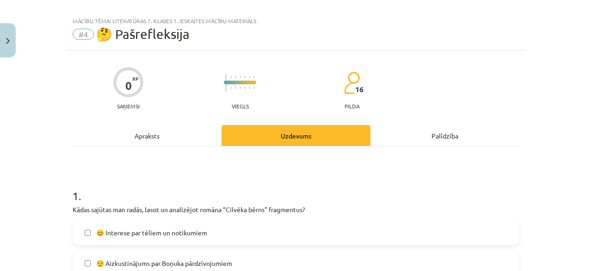
scroll to position [242, 0]
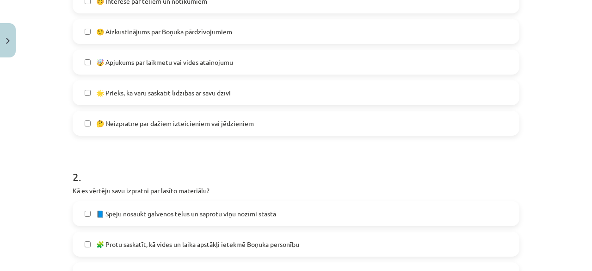
click at [367, 129] on label "🤔 Neizpratne par dažiem izteicieniem vai jēdzieniem" at bounding box center [296, 122] width 445 height 23
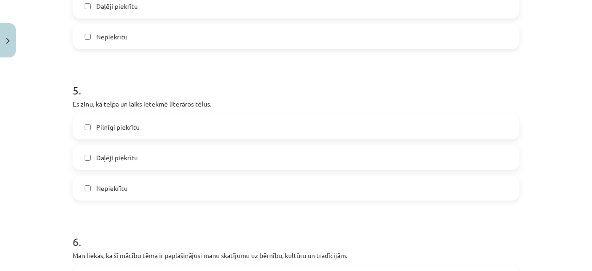
scroll to position [658, 0]
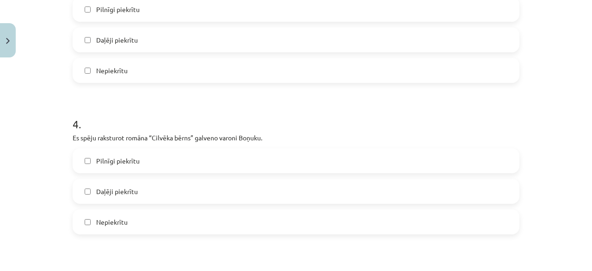
click at [209, 198] on label "Daļēji piekrītu" at bounding box center [296, 190] width 445 height 23
click at [209, 220] on label "Nepiekrītu" at bounding box center [296, 221] width 445 height 23
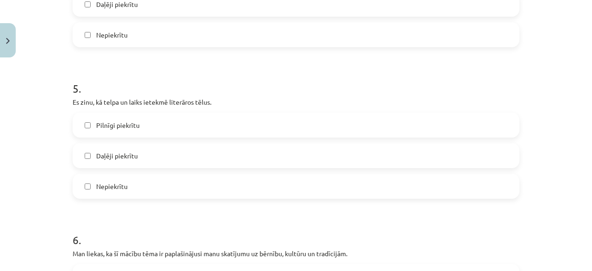
scroll to position [936, 0]
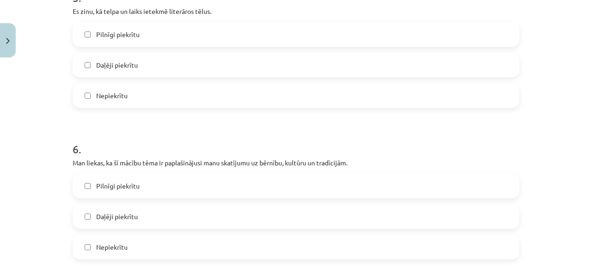
click at [195, 225] on label "Daļēji piekrītu" at bounding box center [296, 215] width 445 height 23
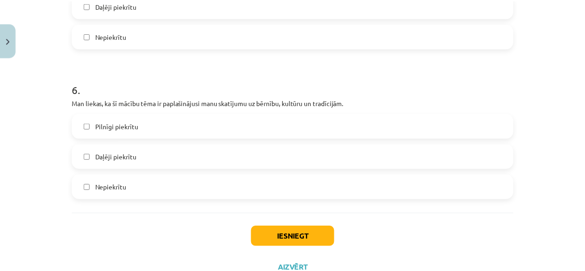
scroll to position [1031, 0]
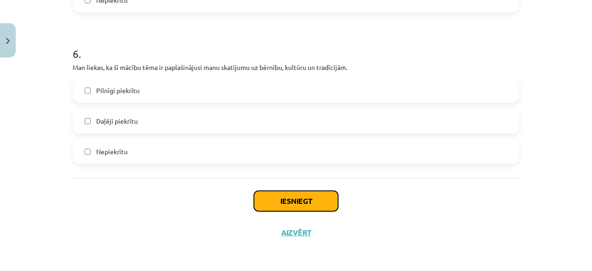
drag, startPoint x: 271, startPoint y: 196, endPoint x: 280, endPoint y: 199, distance: 9.7
click at [272, 197] on button "Iesniegt" at bounding box center [296, 201] width 84 height 20
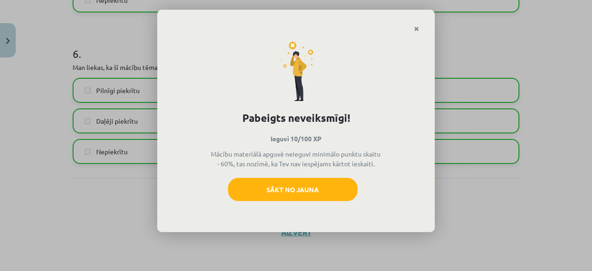
click at [417, 30] on link "Close" at bounding box center [416, 29] width 16 height 18
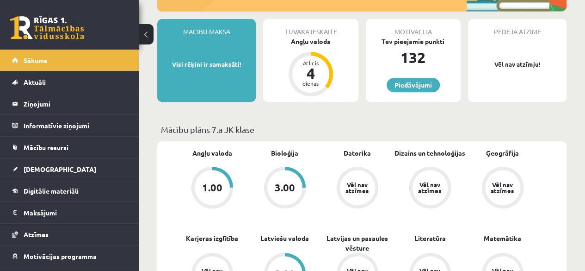
scroll to position [231, 0]
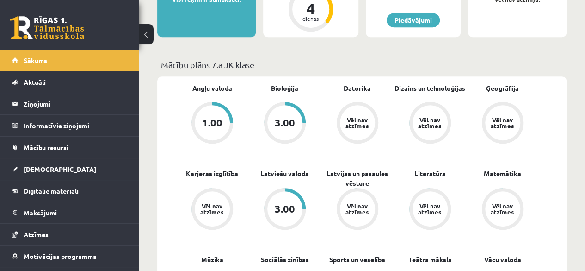
click at [220, 127] on div "1.00" at bounding box center [212, 122] width 20 height 10
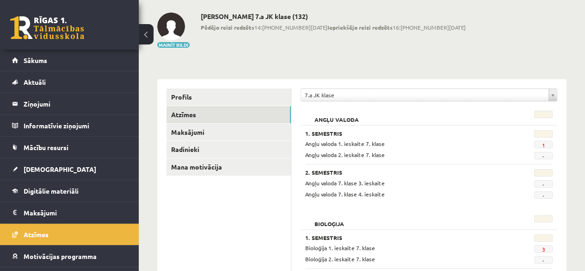
scroll to position [92, 0]
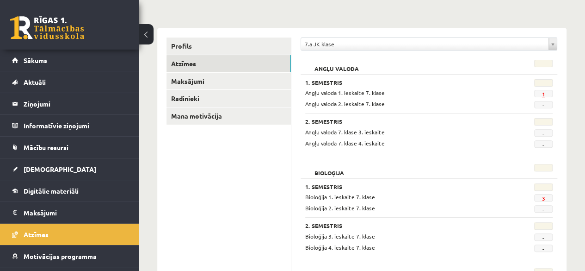
click at [542, 92] on link "1" at bounding box center [543, 93] width 3 height 7
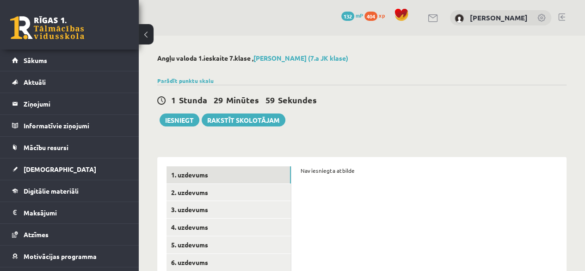
scroll to position [45, 0]
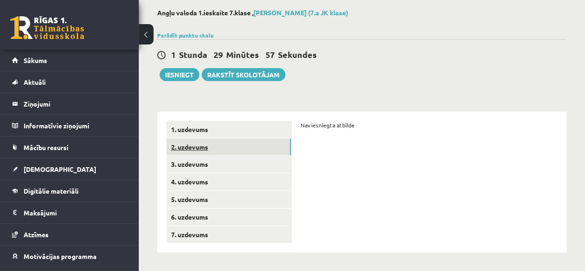
click at [252, 145] on link "2. uzdevums" at bounding box center [228, 146] width 124 height 17
click at [247, 165] on link "3. uzdevums" at bounding box center [228, 163] width 124 height 17
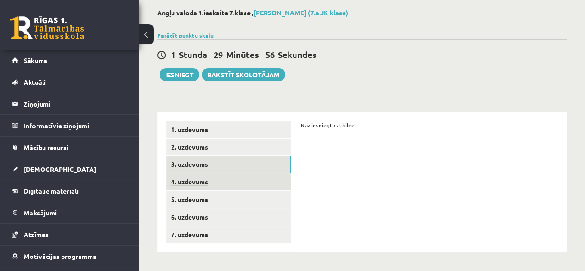
click at [241, 181] on link "4. uzdevums" at bounding box center [228, 181] width 124 height 17
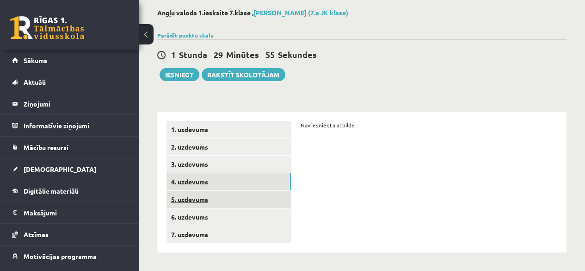
click at [239, 198] on link "5. uzdevums" at bounding box center [228, 199] width 124 height 17
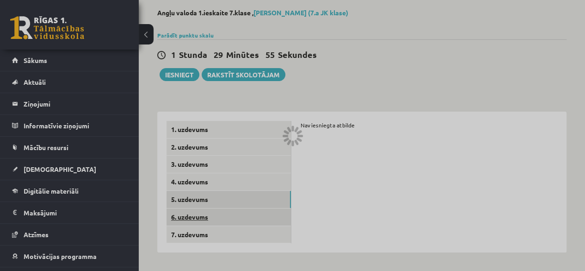
click at [236, 219] on link "6. uzdevums" at bounding box center [228, 216] width 124 height 17
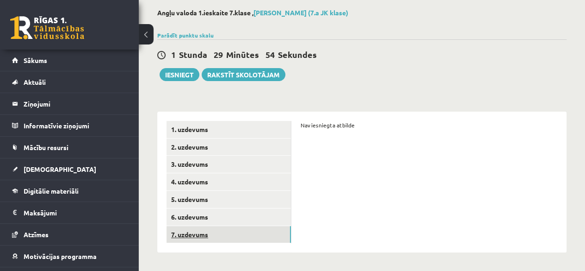
click at [231, 233] on link "7. uzdevums" at bounding box center [228, 234] width 124 height 17
click at [316, 127] on form "Nav iesniegta atbilde" at bounding box center [429, 125] width 257 height 8
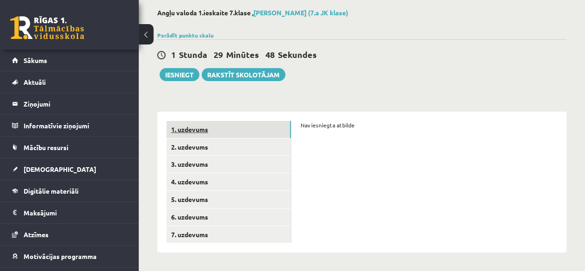
click at [234, 124] on link "1. uzdevums" at bounding box center [228, 129] width 124 height 17
click at [234, 129] on link "1. uzdevums" at bounding box center [228, 129] width 124 height 17
click at [50, 169] on span "[DEMOGRAPHIC_DATA]" at bounding box center [60, 169] width 73 height 8
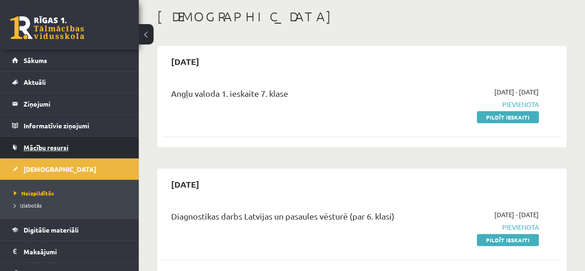
click at [41, 145] on span "Mācību resursi" at bounding box center [46, 147] width 45 height 8
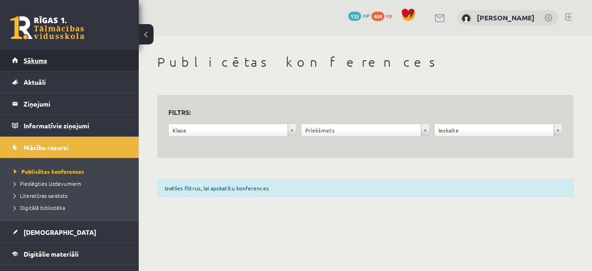
click at [42, 55] on link "Sākums" at bounding box center [69, 59] width 115 height 21
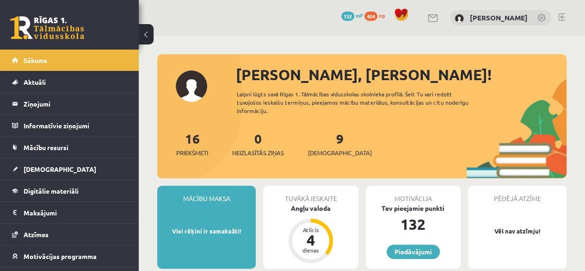
scroll to position [185, 0]
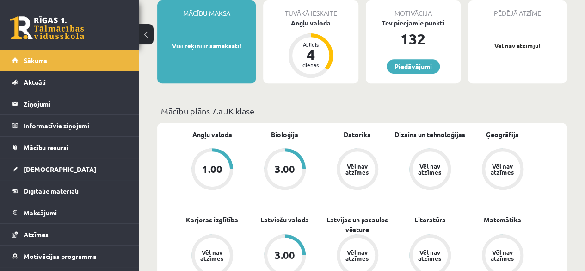
click at [276, 141] on span "Bioloģija" at bounding box center [284, 138] width 27 height 18
click at [281, 135] on link "Bioloģija" at bounding box center [284, 134] width 27 height 10
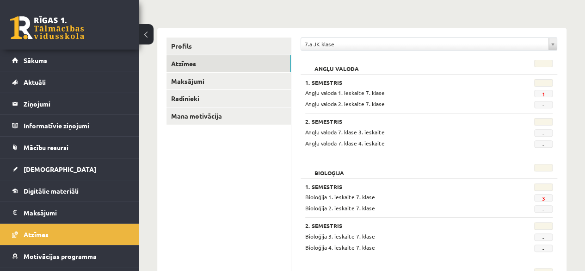
scroll to position [139, 0]
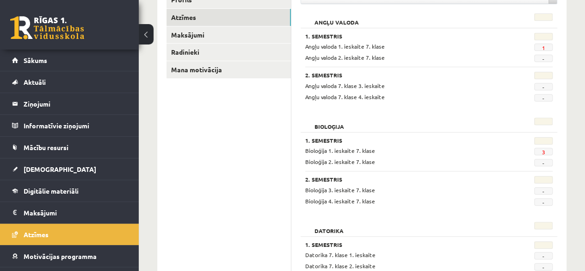
click at [541, 150] on span "3" at bounding box center [543, 151] width 18 height 7
click at [405, 153] on div "Bioloģija 1. ieskaite 7. klase" at bounding box center [407, 150] width 218 height 9
click at [450, 149] on div "Bioloģija 1. ieskaite 7. klase" at bounding box center [407, 150] width 218 height 9
drag, startPoint x: 530, startPoint y: 151, endPoint x: 536, endPoint y: 147, distance: 8.0
click at [533, 150] on div "Bioloģija 1. ieskaite 7. klase 3" at bounding box center [428, 150] width 261 height 9
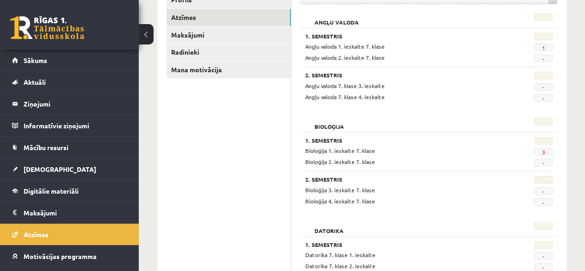
click at [537, 144] on div at bounding box center [537, 141] width 43 height 9
click at [542, 151] on link "3" at bounding box center [543, 151] width 3 height 7
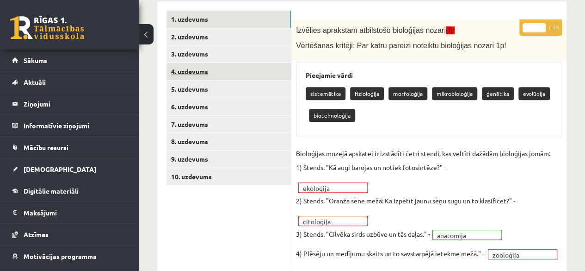
scroll to position [71, 0]
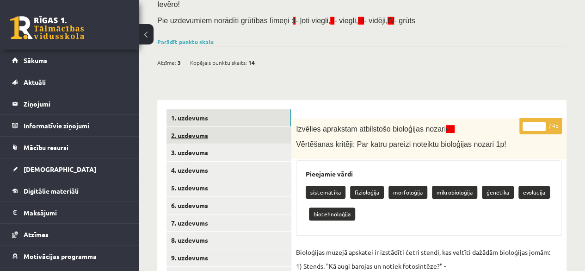
click at [201, 135] on link "2. uzdevums" at bounding box center [228, 135] width 124 height 17
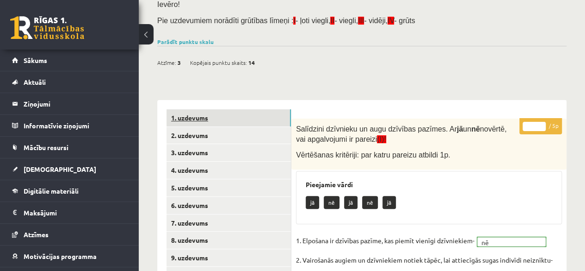
click at [233, 119] on link "1. uzdevums" at bounding box center [228, 117] width 124 height 17
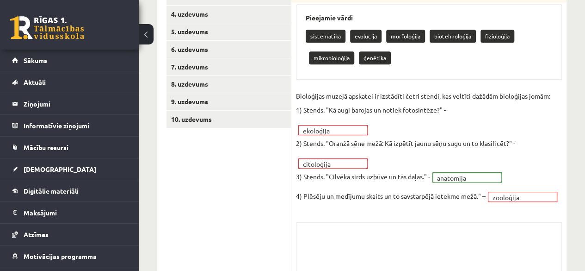
scroll to position [164, 0]
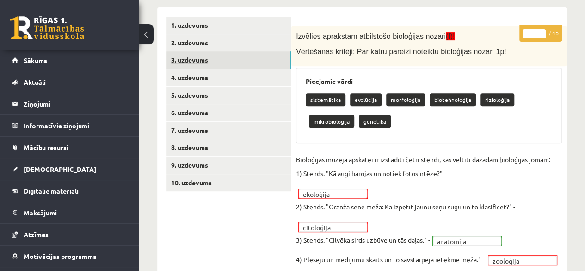
click at [198, 61] on link "3. uzdevums" at bounding box center [228, 59] width 124 height 17
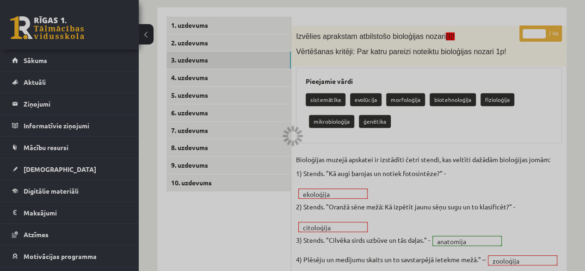
click at [210, 82] on div at bounding box center [292, 135] width 585 height 271
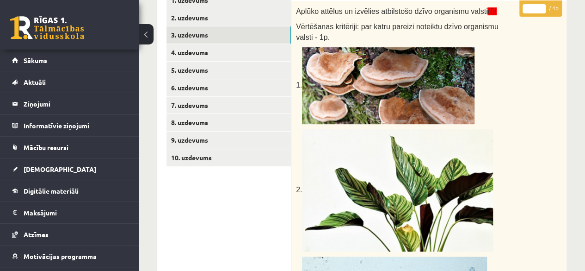
scroll to position [71, 0]
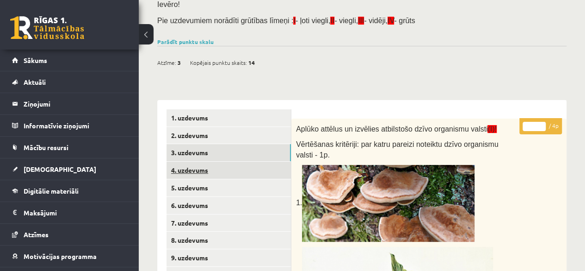
click at [197, 170] on link "4. uzdevums" at bounding box center [228, 169] width 124 height 17
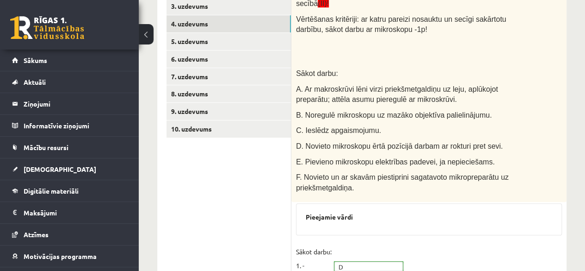
scroll to position [216, 0]
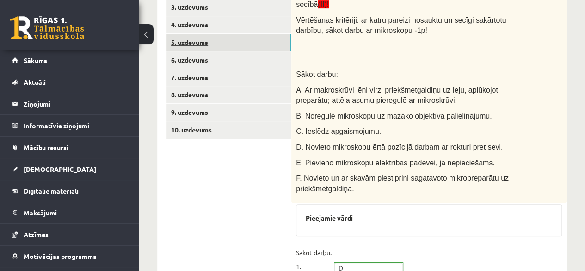
click at [204, 48] on link "5. uzdevums" at bounding box center [228, 42] width 124 height 17
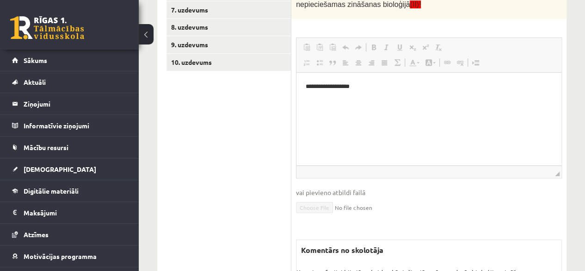
scroll to position [145, 0]
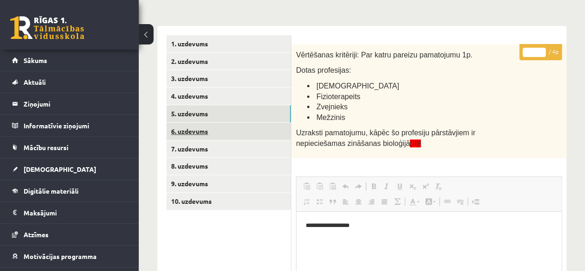
click at [191, 133] on link "6. uzdevums" at bounding box center [228, 131] width 124 height 17
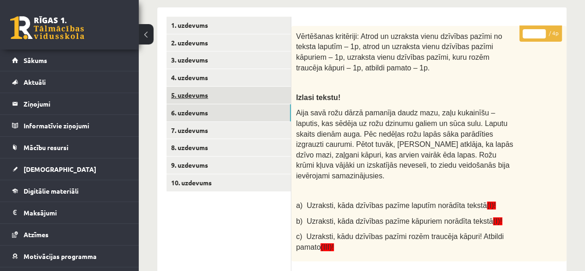
scroll to position [163, 0]
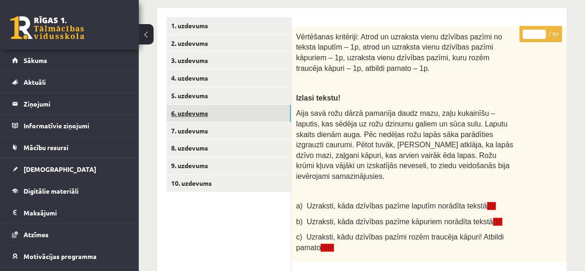
click at [202, 113] on link "6. uzdevums" at bounding box center [228, 113] width 124 height 17
click at [215, 126] on link "7. uzdevums" at bounding box center [228, 130] width 124 height 17
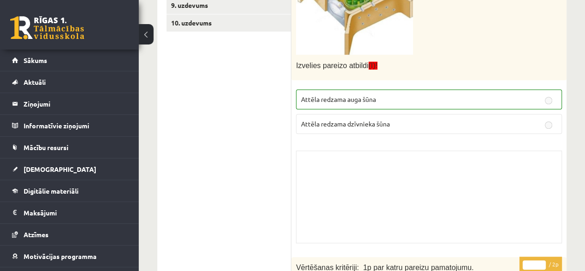
scroll to position [138, 0]
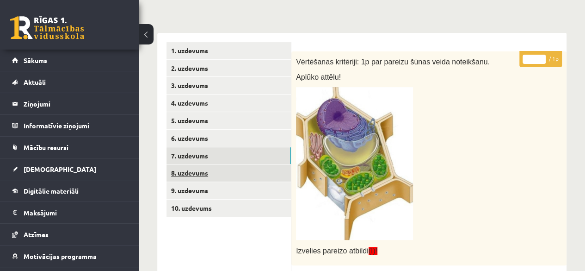
click at [242, 168] on link "8. uzdevums" at bounding box center [228, 172] width 124 height 17
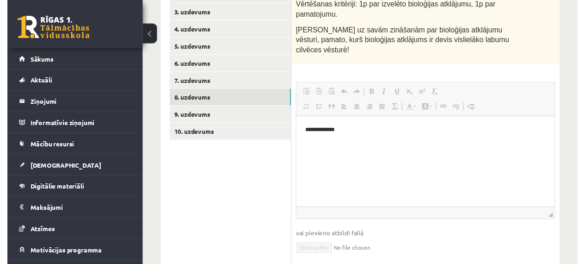
scroll to position [277, 0]
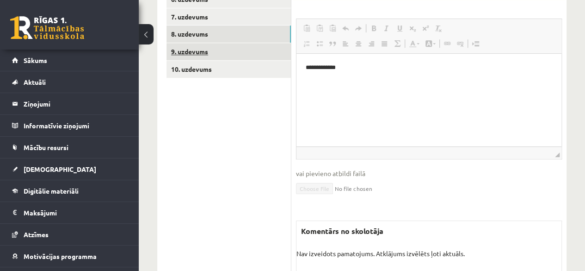
click at [186, 48] on link "9. uzdevums" at bounding box center [228, 51] width 124 height 17
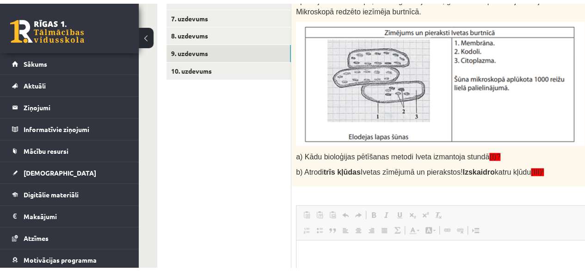
scroll to position [231, 0]
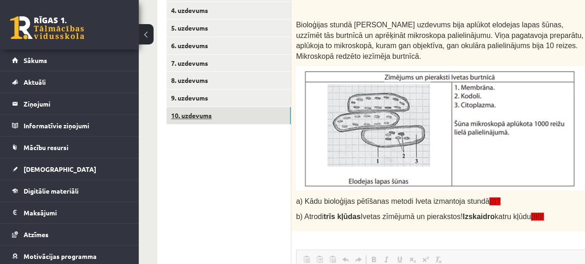
click at [215, 116] on link "10. uzdevums" at bounding box center [228, 115] width 124 height 17
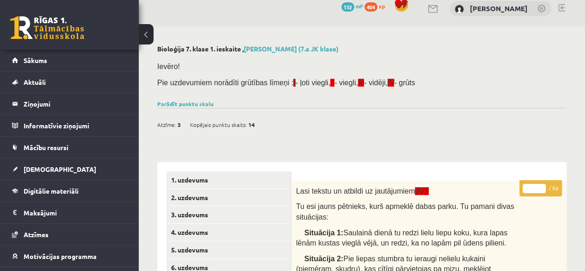
scroll to position [0, 0]
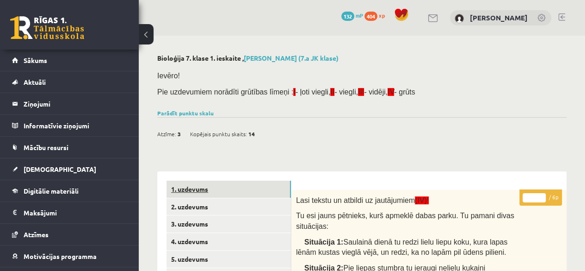
click at [205, 189] on link "1. uzdevums" at bounding box center [228, 188] width 124 height 17
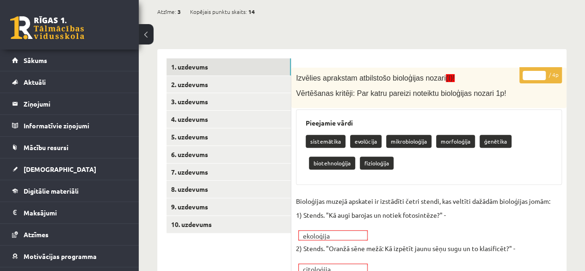
scroll to position [118, 0]
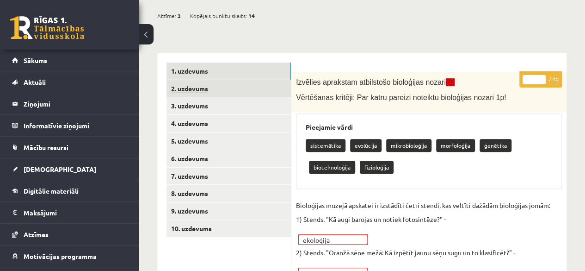
click at [182, 84] on link "2. uzdevums" at bounding box center [228, 88] width 124 height 17
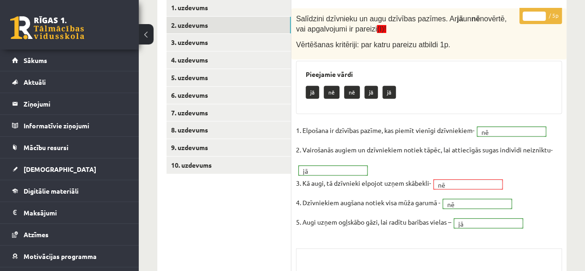
scroll to position [164, 0]
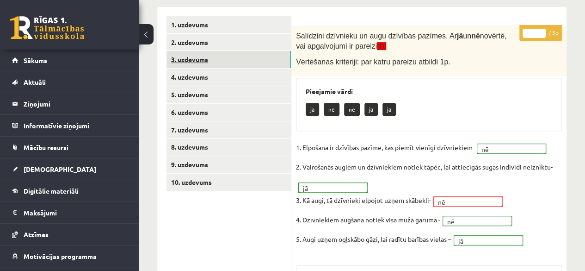
click at [204, 61] on link "3. uzdevums" at bounding box center [228, 59] width 124 height 17
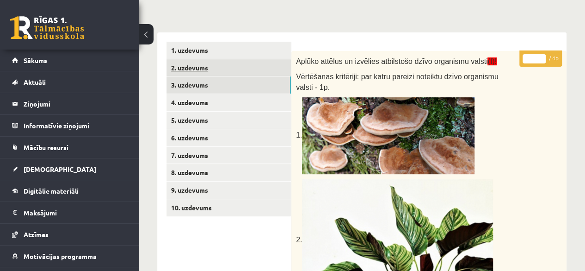
scroll to position [72, 0]
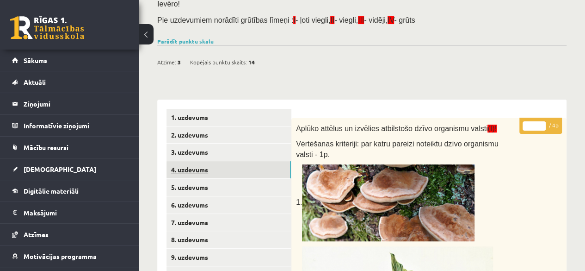
click at [229, 168] on link "4. uzdevums" at bounding box center [228, 169] width 124 height 17
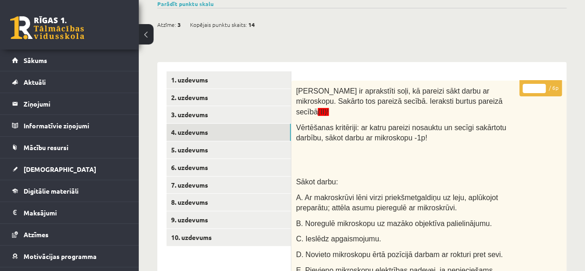
scroll to position [78, 0]
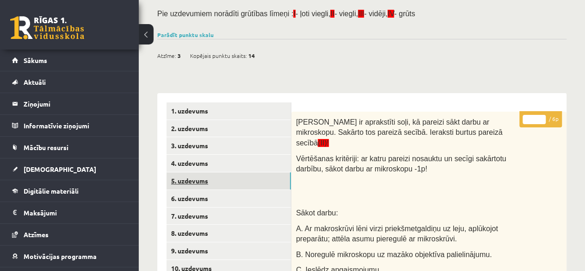
click at [245, 181] on link "5. uzdevums" at bounding box center [228, 180] width 124 height 17
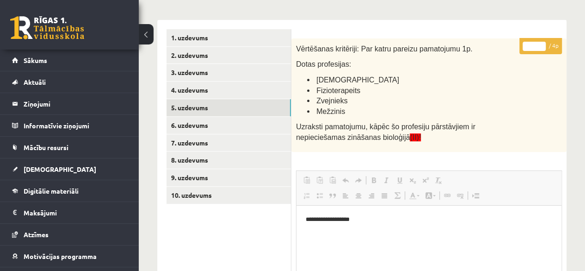
scroll to position [145, 0]
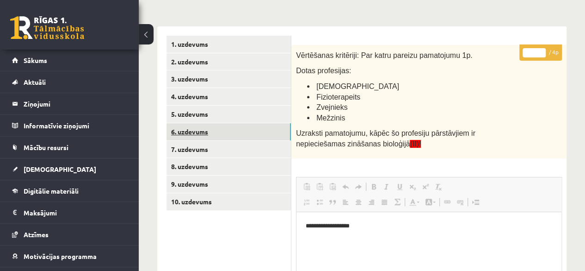
click at [245, 134] on link "6. uzdevums" at bounding box center [228, 131] width 124 height 17
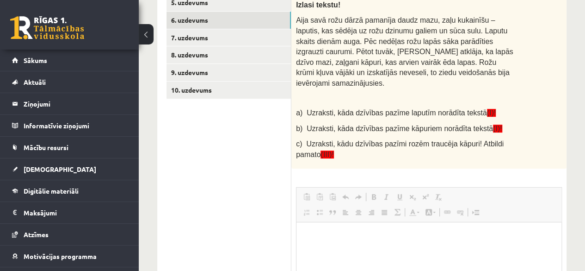
scroll to position [237, 0]
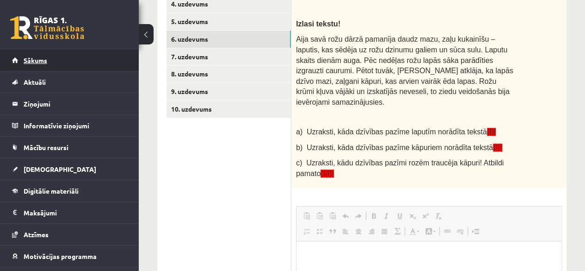
click at [59, 62] on link "Sākums" at bounding box center [69, 59] width 115 height 21
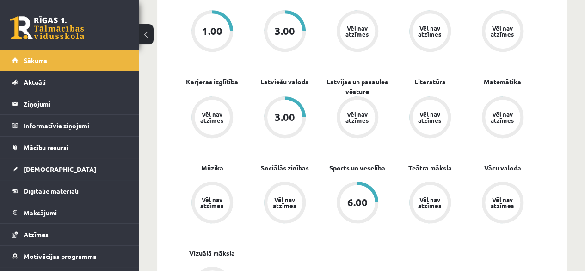
scroll to position [324, 0]
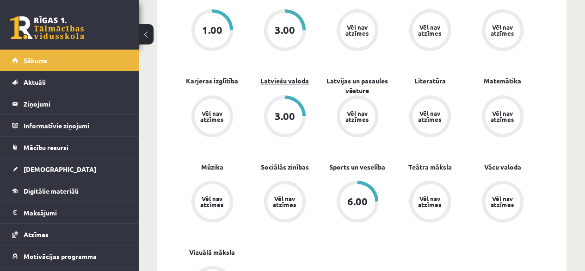
click at [280, 82] on link "Latviešu valoda" at bounding box center [284, 81] width 49 height 10
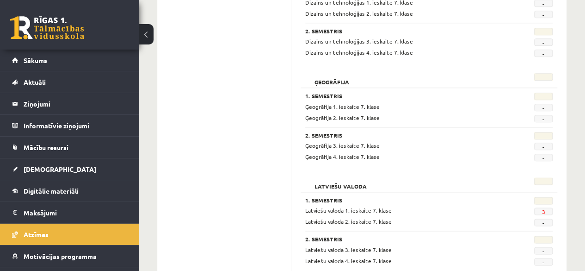
scroll to position [509, 0]
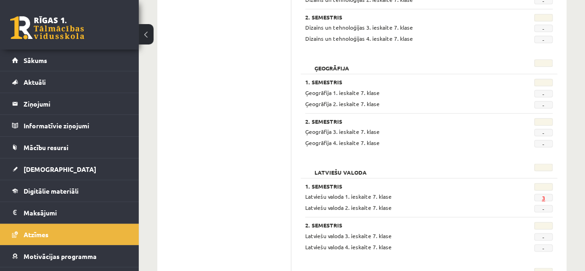
click at [542, 197] on link "3" at bounding box center [543, 197] width 3 height 7
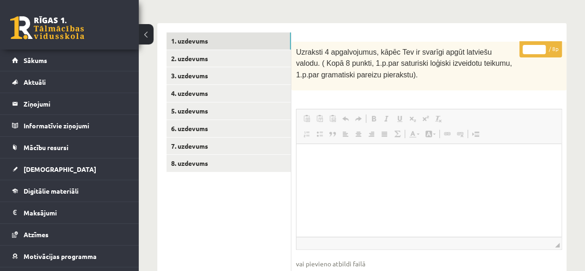
scroll to position [139, 0]
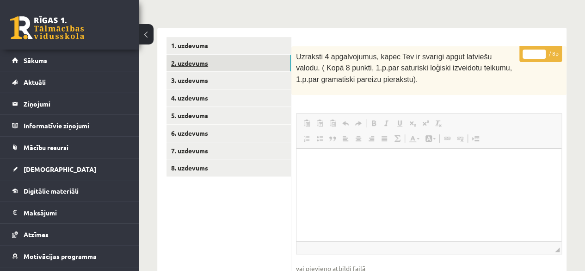
click at [233, 63] on link "2. uzdevums" at bounding box center [228, 63] width 124 height 17
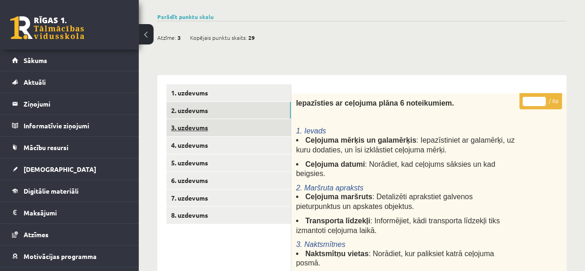
scroll to position [92, 0]
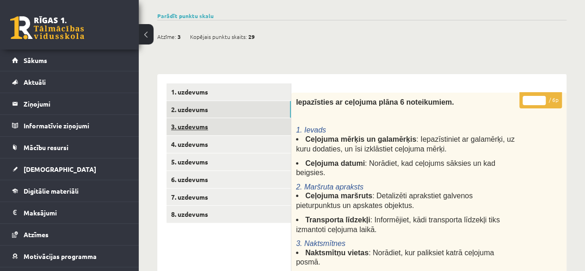
click at [253, 129] on link "3. uzdevums" at bounding box center [228, 126] width 124 height 17
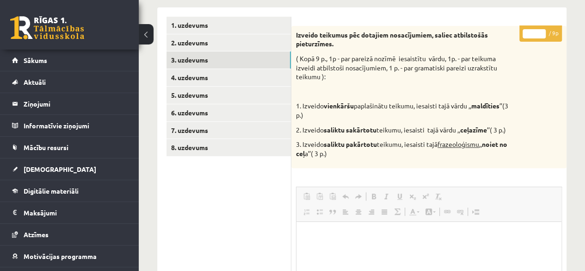
scroll to position [139, 0]
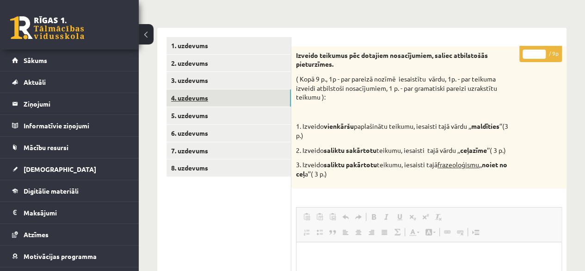
click at [197, 98] on link "4. uzdevums" at bounding box center [228, 97] width 124 height 17
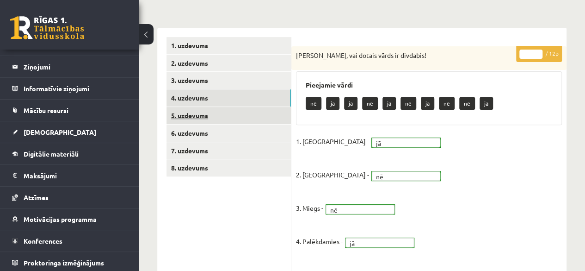
click at [197, 116] on link "5. uzdevums" at bounding box center [228, 115] width 124 height 17
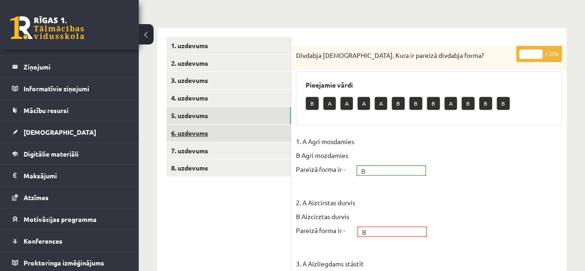
click at [223, 135] on link "6. uzdevums" at bounding box center [228, 132] width 124 height 17
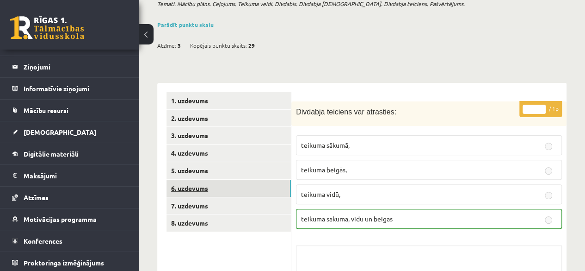
scroll to position [99, 0]
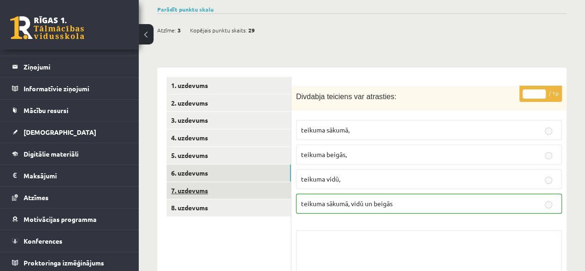
click at [206, 187] on link "7. uzdevums" at bounding box center [228, 190] width 124 height 17
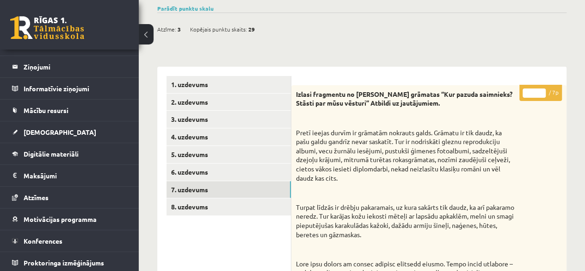
scroll to position [161, 0]
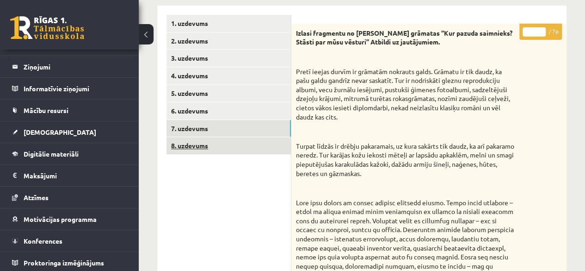
click at [234, 142] on link "8. uzdevums" at bounding box center [228, 145] width 124 height 17
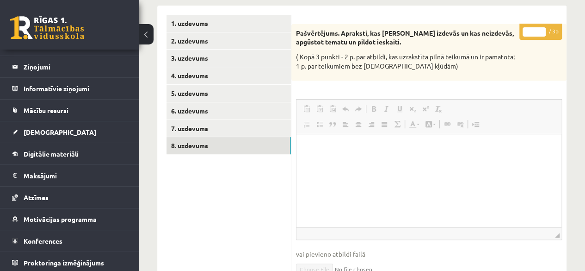
scroll to position [0, 0]
click at [200, 22] on link "1. uzdevums" at bounding box center [228, 23] width 124 height 17
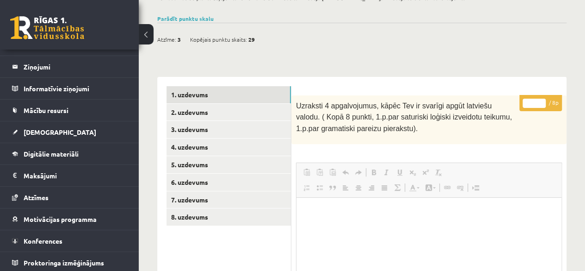
scroll to position [207, 0]
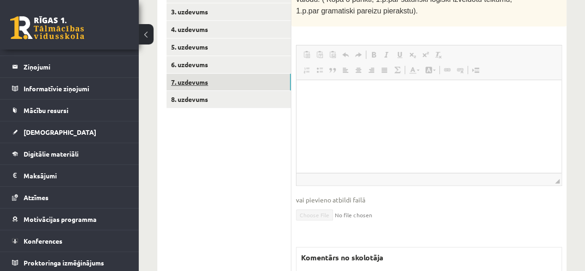
click at [198, 86] on link "7. uzdevums" at bounding box center [228, 82] width 124 height 17
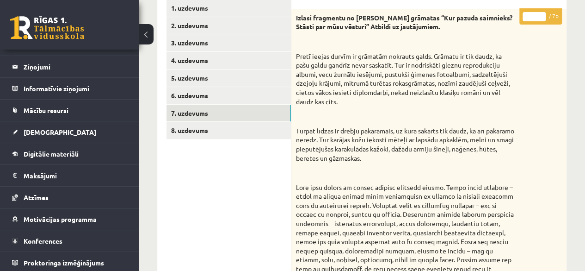
scroll to position [185, 0]
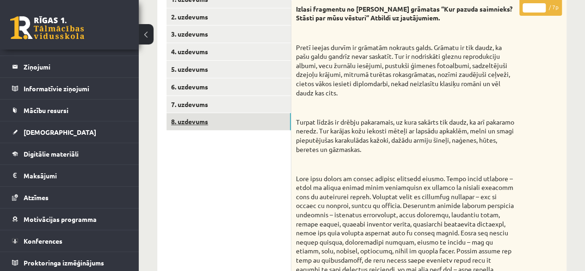
drag, startPoint x: 239, startPoint y: 47, endPoint x: 197, endPoint y: 127, distance: 90.8
click at [197, 127] on link "8. uzdevums" at bounding box center [228, 121] width 124 height 17
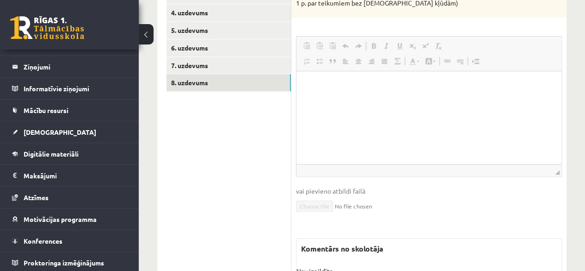
scroll to position [0, 0]
click at [207, 49] on link "6. uzdevums" at bounding box center [228, 47] width 124 height 17
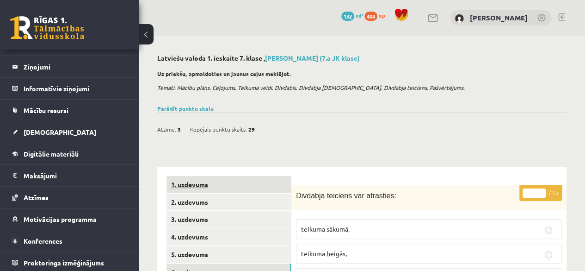
click at [217, 182] on link "1. uzdevums" at bounding box center [228, 184] width 124 height 17
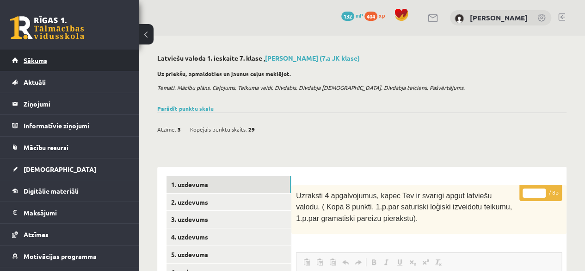
click at [90, 61] on link "Sākums" at bounding box center [69, 59] width 115 height 21
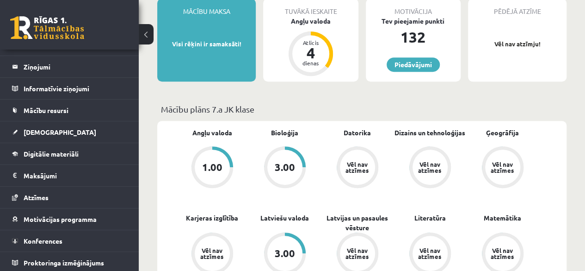
scroll to position [139, 0]
